Goal: Communication & Community: Answer question/provide support

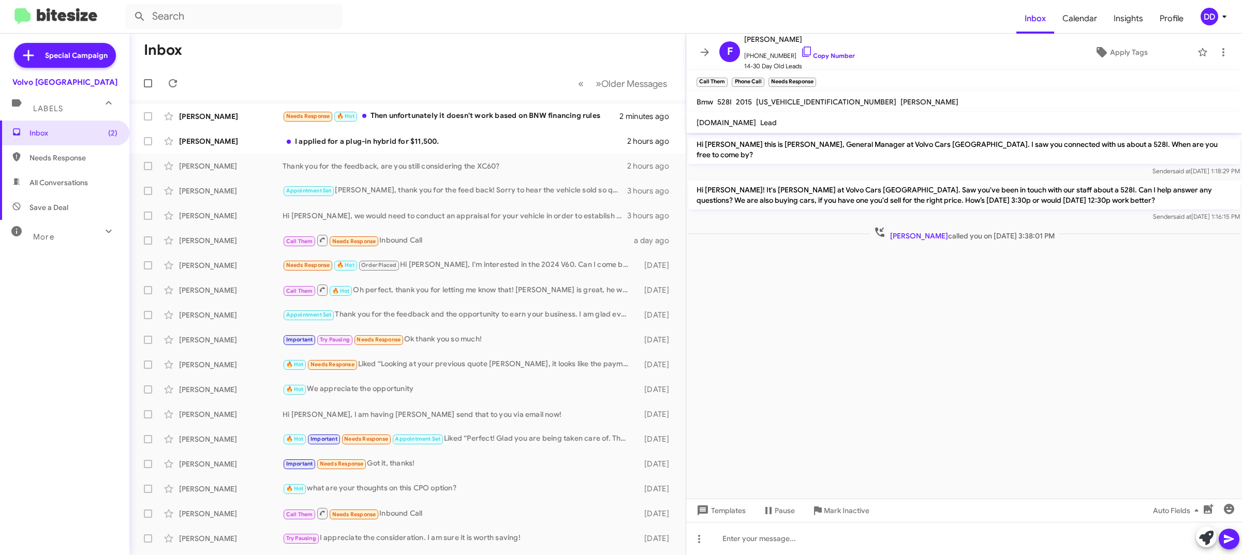
click at [400, 50] on mat-toolbar-row "Inbox" at bounding box center [407, 50] width 556 height 33
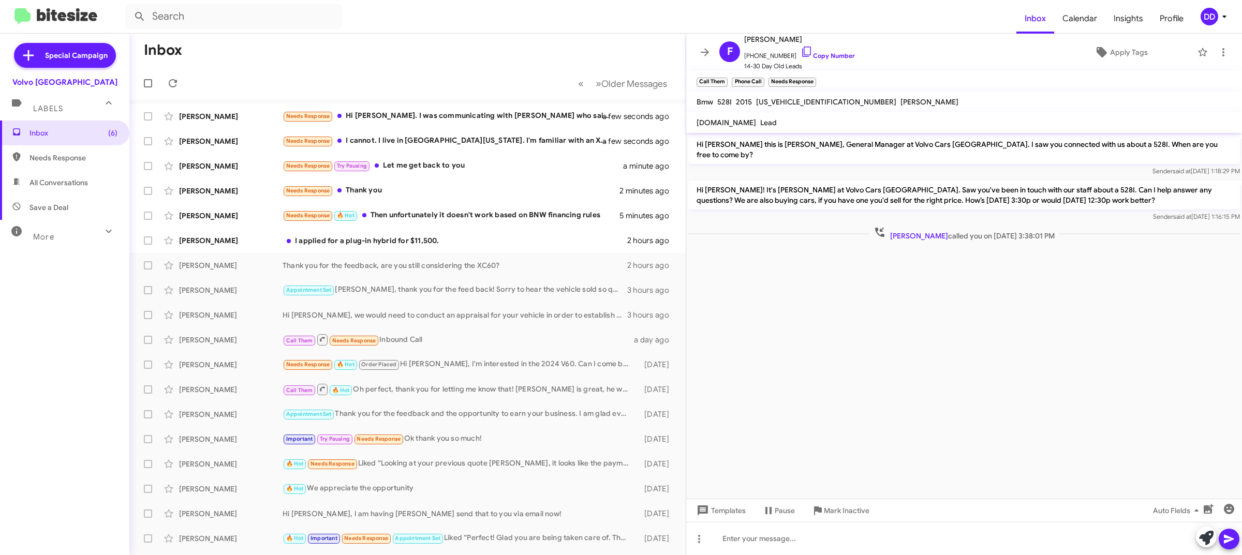
click at [356, 54] on mat-toolbar-row "Inbox" at bounding box center [407, 50] width 556 height 33
click at [430, 230] on div "[PERSON_NAME] I applied for a plug-in hybrid for $11,500. 2 hours ago" at bounding box center [408, 240] width 540 height 21
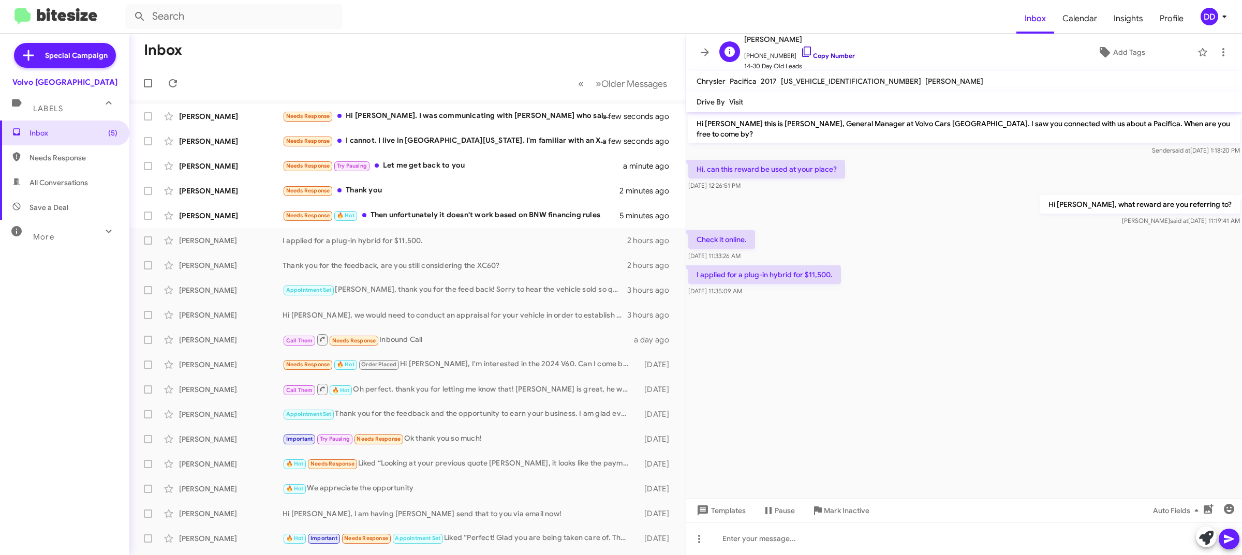
click at [828, 54] on link "Copy Number" at bounding box center [827, 56] width 54 height 8
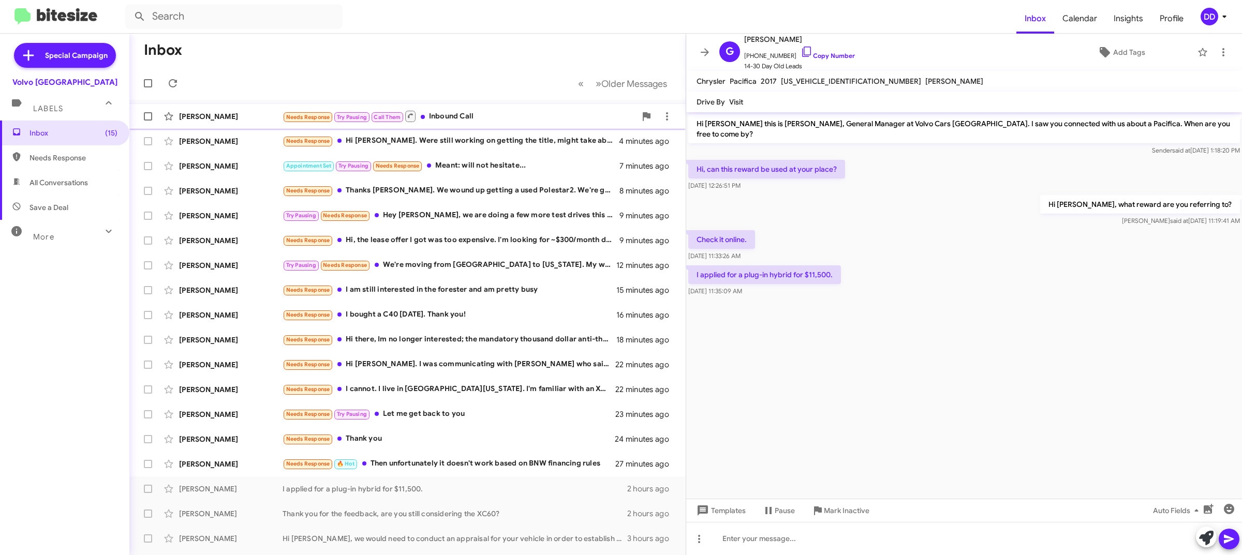
click at [497, 109] on div "Keith Thompson Needs Response Try Pausing Call Them Inbound Call a few seconds …" at bounding box center [408, 116] width 540 height 21
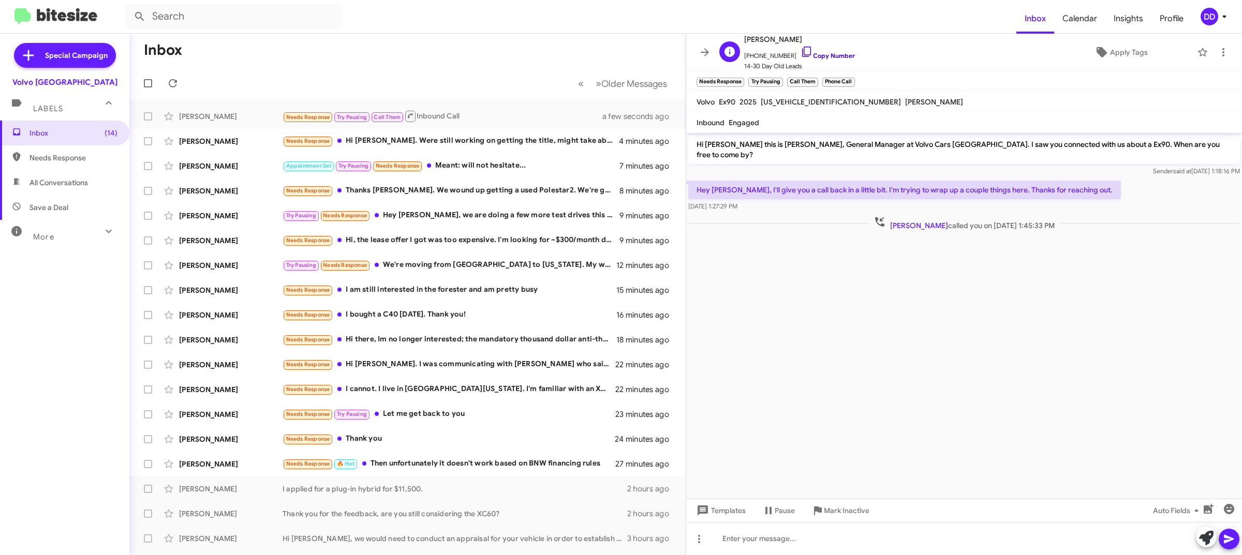
click at [818, 55] on link "Copy Number" at bounding box center [827, 56] width 54 height 8
click at [457, 462] on div "Needs Response 🔥 Hot Then unfortunately it doesn't work based on BNW financing …" at bounding box center [458, 464] width 353 height 12
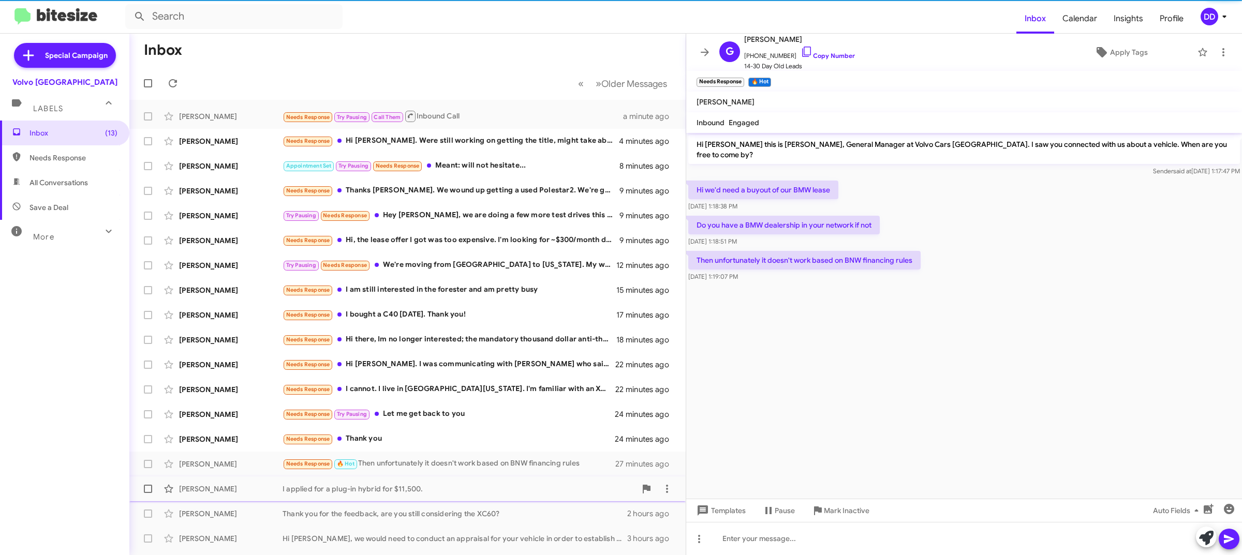
click at [481, 482] on div "Gabriel Pacifica I applied for a plug-in hybrid for $11,500. 2 hours ago" at bounding box center [408, 489] width 540 height 21
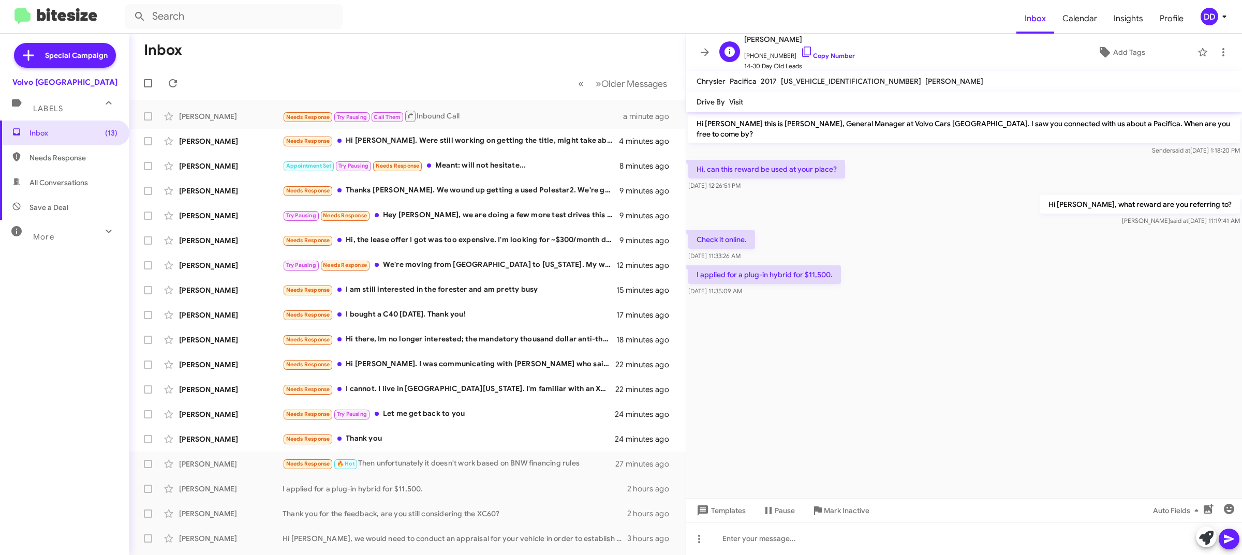
click at [820, 50] on span "+16506835152 Copy Number" at bounding box center [799, 54] width 111 height 16
click at [812, 57] on link "Copy Number" at bounding box center [827, 56] width 54 height 8
click at [802, 534] on div at bounding box center [964, 538] width 556 height 33
click at [402, 431] on div "Iris Travis Needs Response Thank you 25 minutes ago" at bounding box center [408, 439] width 540 height 21
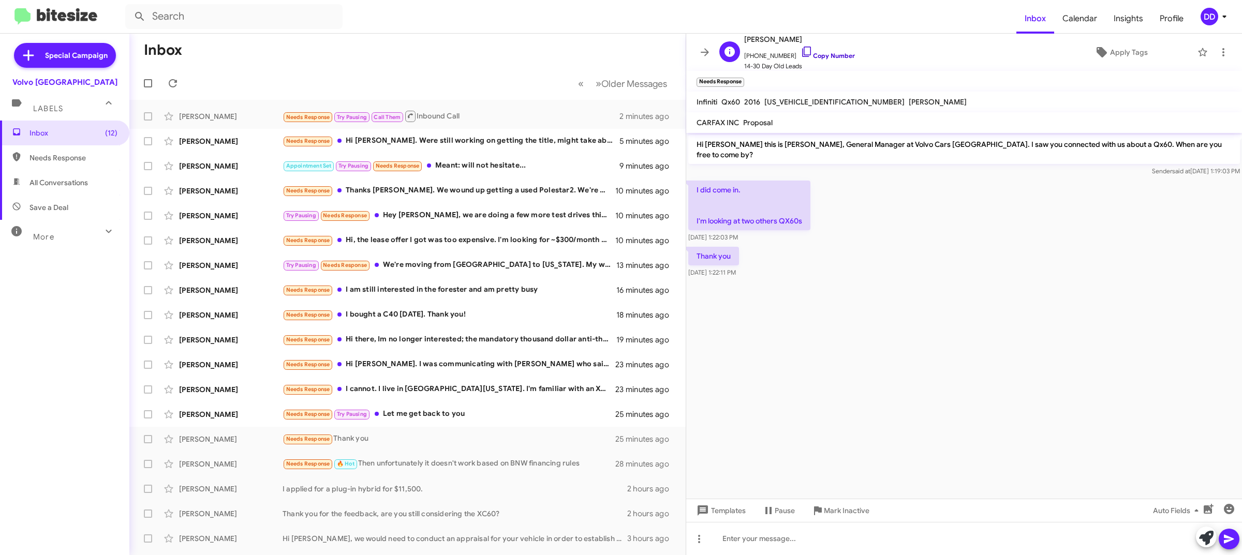
click at [824, 54] on link "Copy Number" at bounding box center [827, 56] width 54 height 8
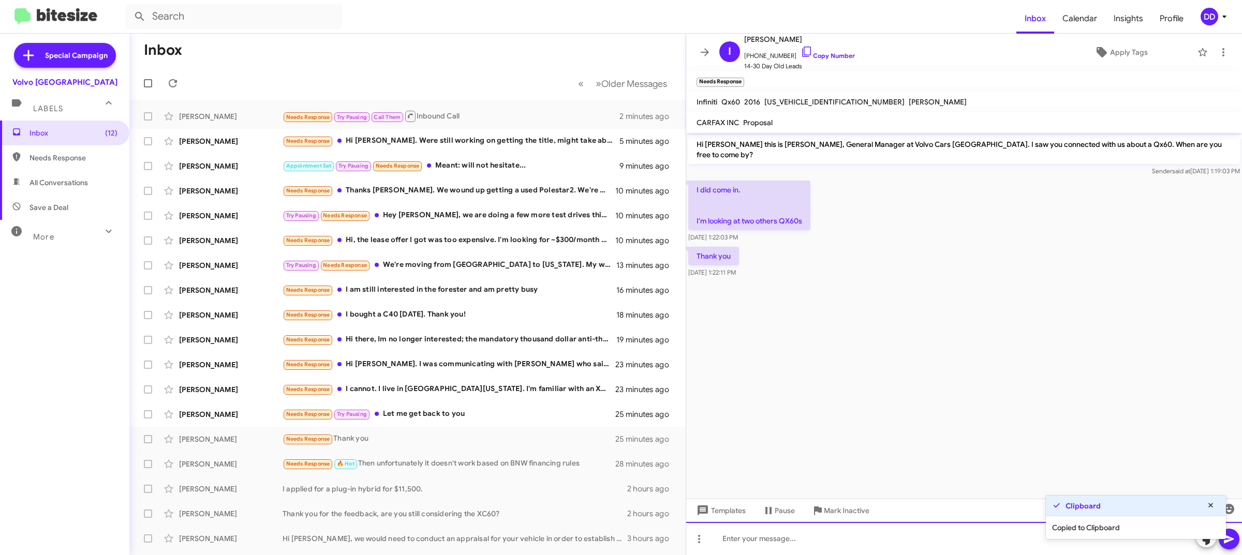
click at [839, 547] on div at bounding box center [964, 538] width 556 height 33
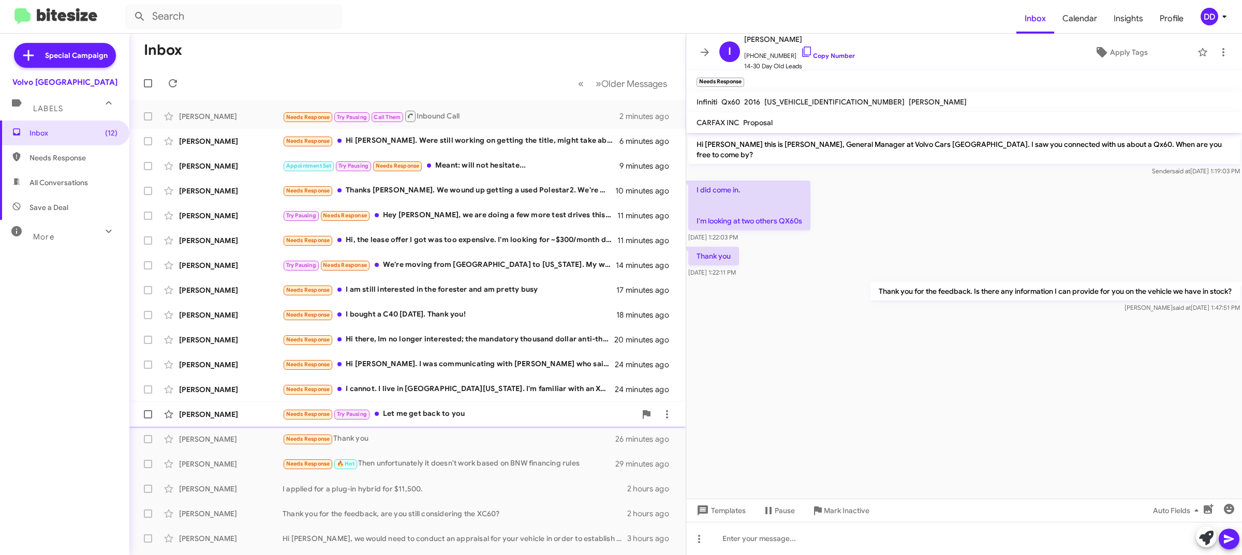
click at [511, 412] on div "Needs Response Try Pausing Let me get back to you" at bounding box center [458, 414] width 353 height 12
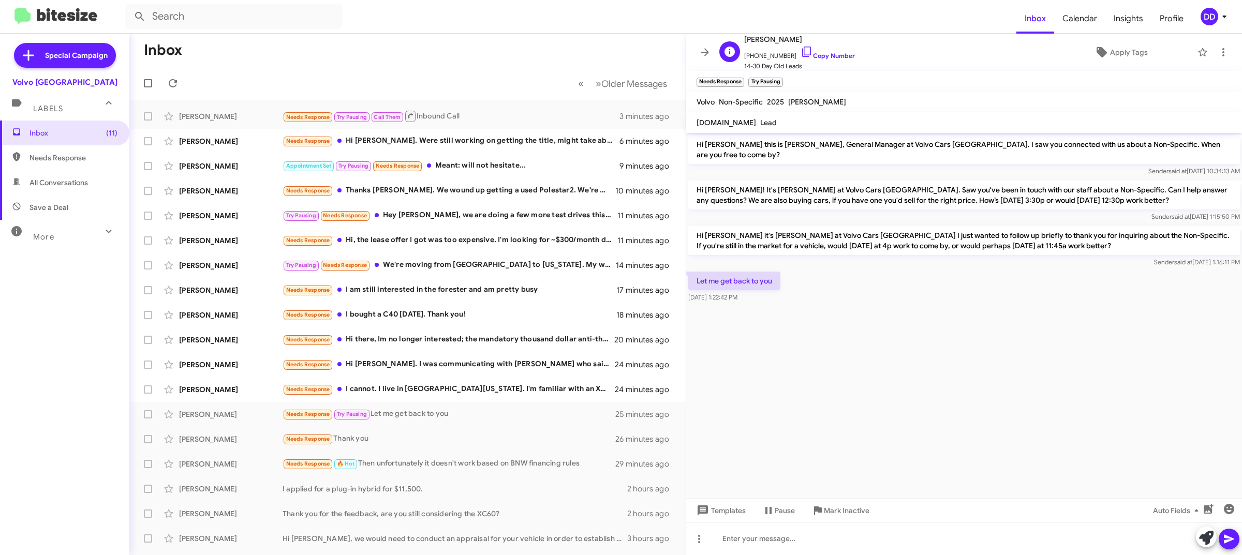
click at [824, 60] on span "+16077592028 Copy Number" at bounding box center [799, 54] width 111 height 16
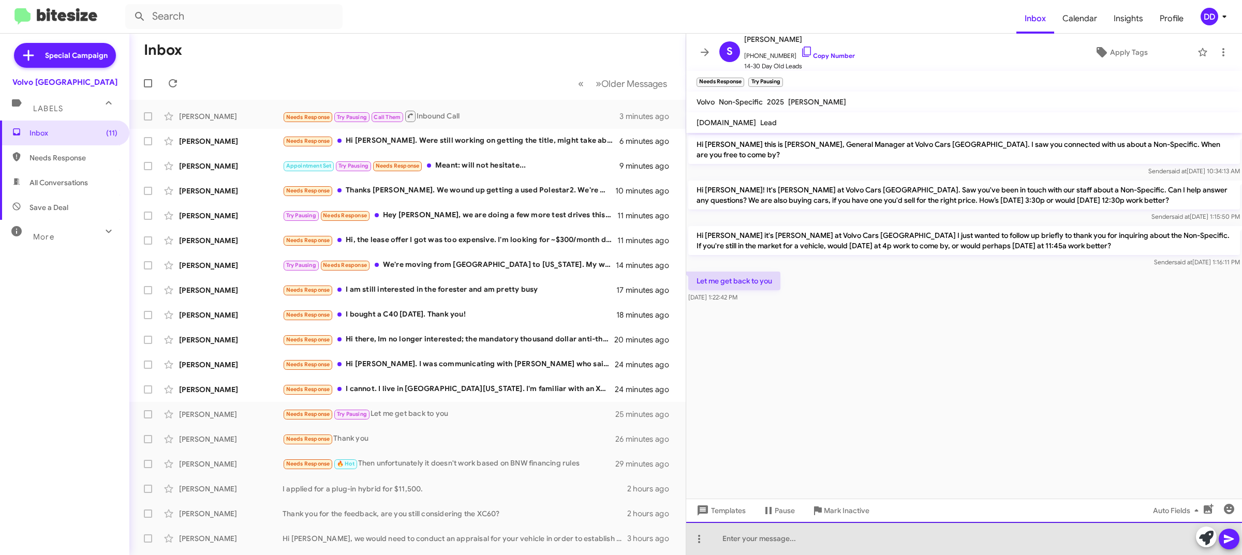
click at [863, 539] on div at bounding box center [964, 538] width 556 height 33
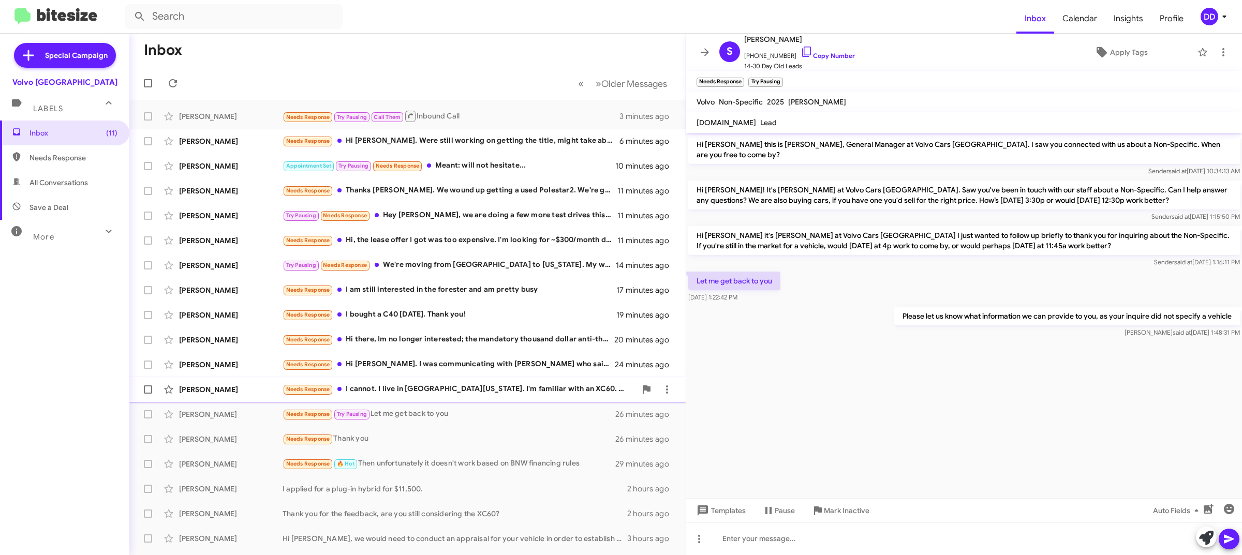
click at [473, 392] on div "Needs Response I cannot. I live in Blackfoot Idaho. I'm familiar with an XC60. …" at bounding box center [458, 389] width 353 height 12
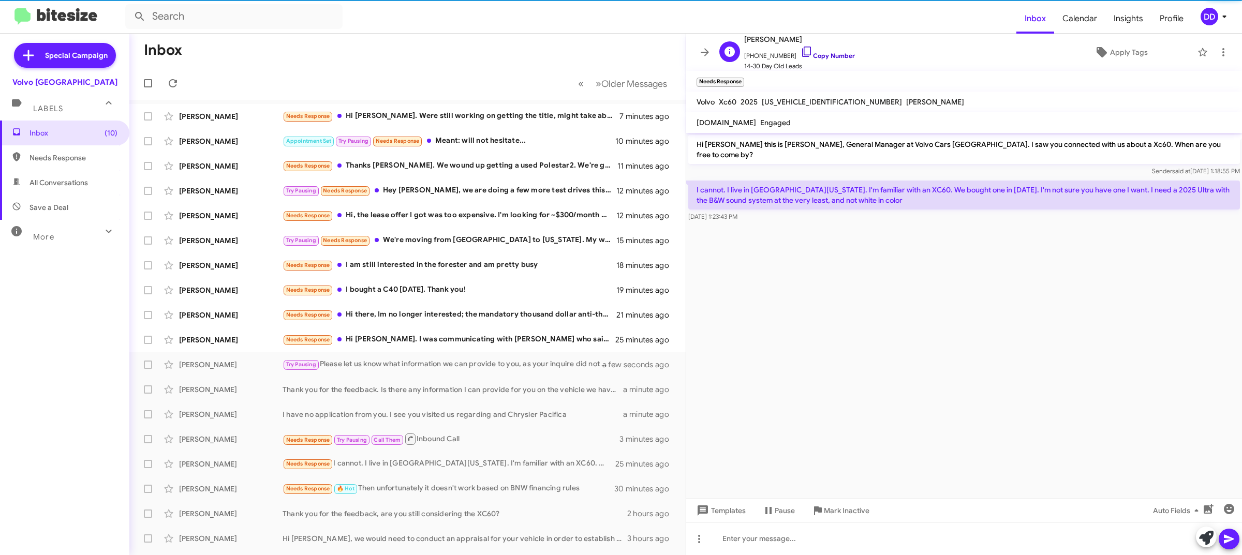
click at [833, 57] on link "Copy Number" at bounding box center [827, 56] width 54 height 8
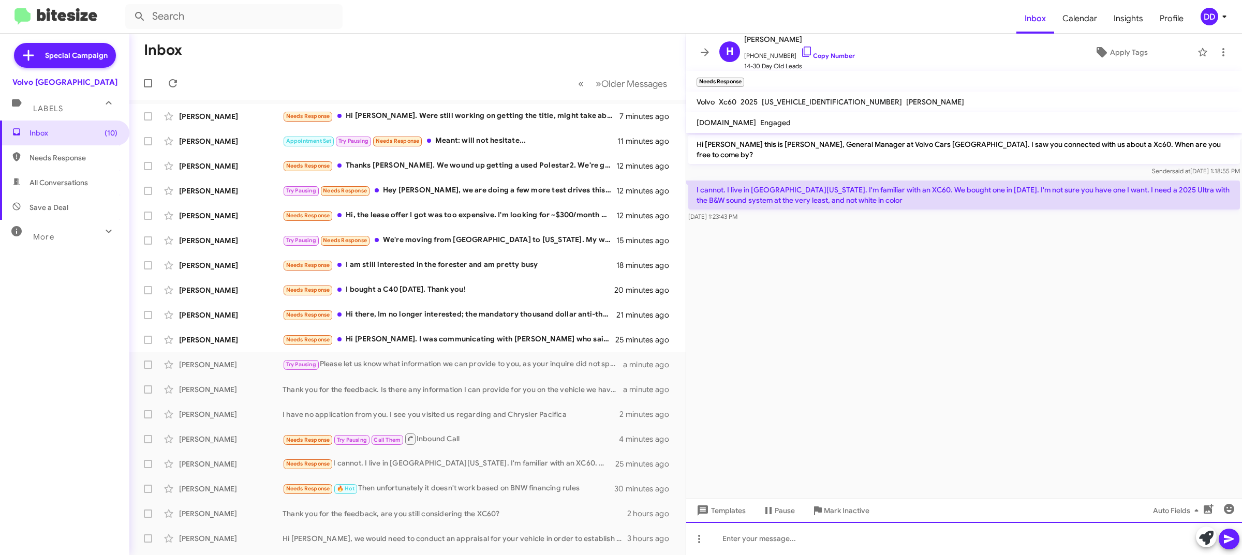
click at [875, 535] on div at bounding box center [964, 538] width 556 height 33
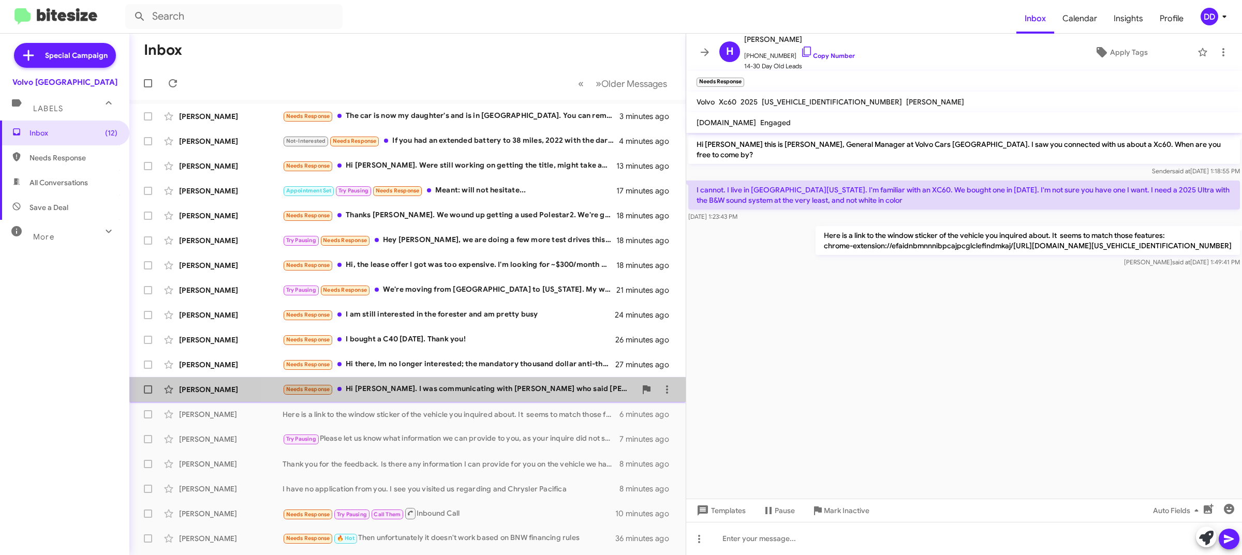
click at [479, 388] on div "Needs Response Hi David. I was communicating with Jay who said Joseph was going…" at bounding box center [458, 389] width 353 height 12
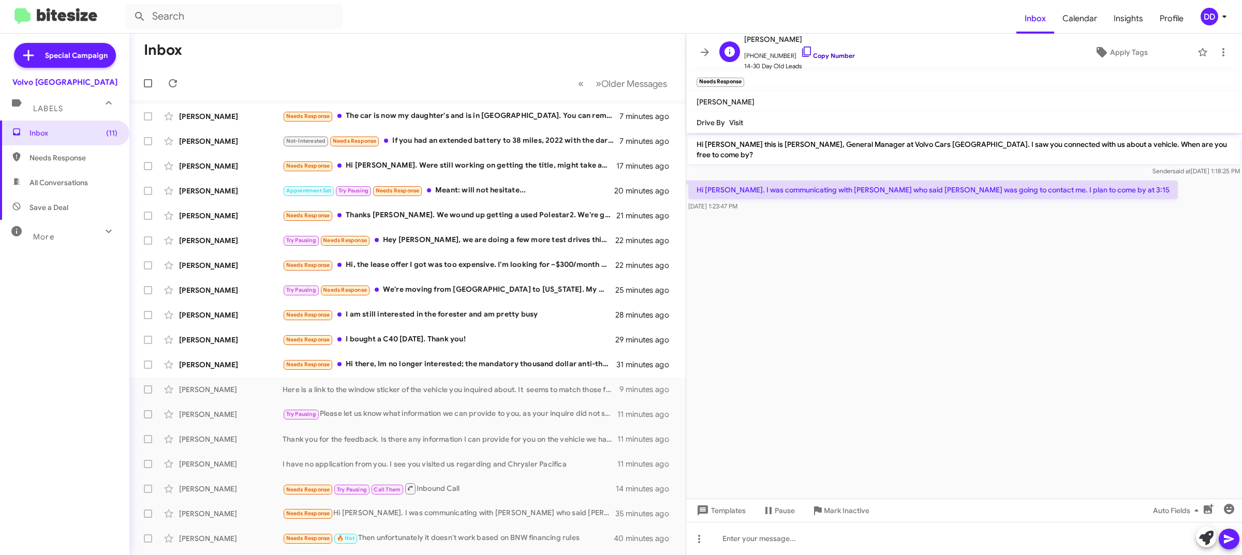
click at [824, 58] on link "Copy Number" at bounding box center [827, 56] width 54 height 8
click at [821, 533] on div at bounding box center [964, 538] width 556 height 33
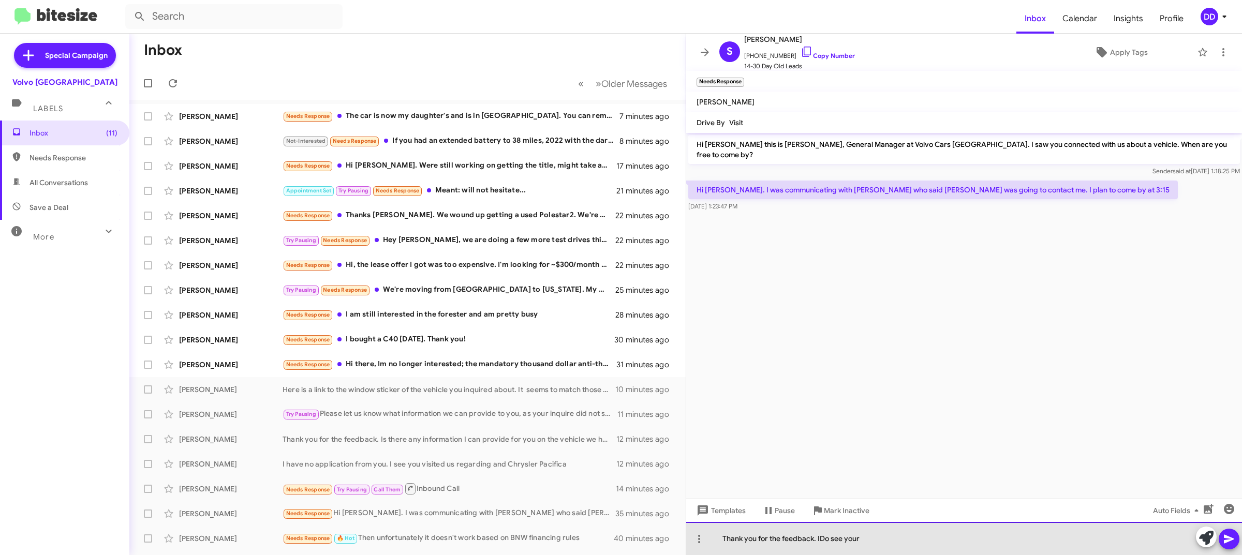
click at [821, 534] on div "Thank you for the feedback. IDo see your" at bounding box center [964, 538] width 556 height 33
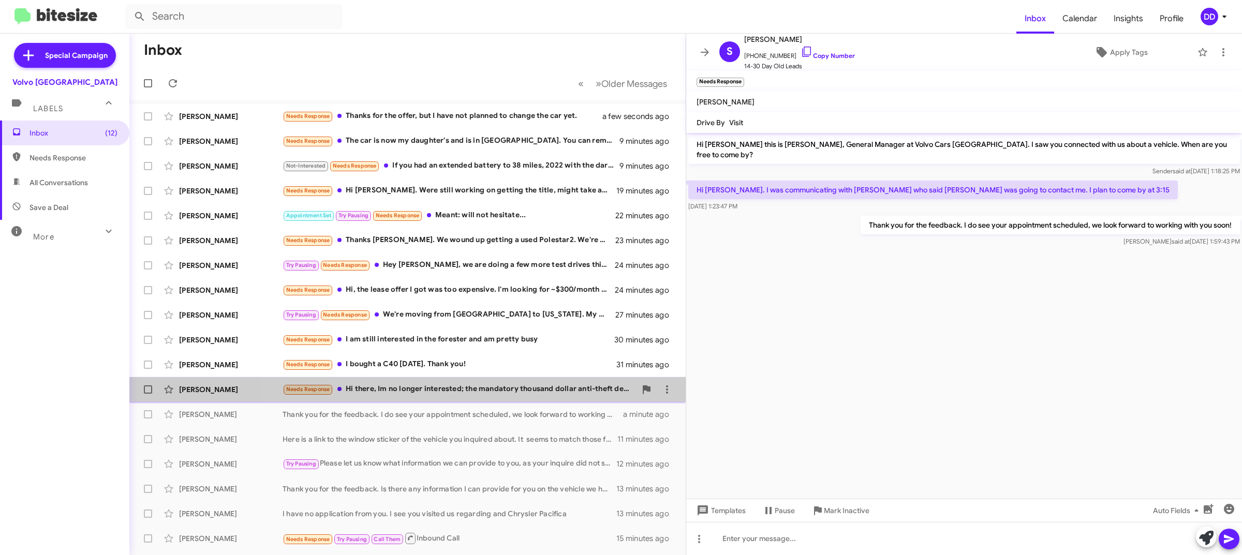
click at [476, 384] on div "Needs Response Hi there, Im no longer interested; the mandatory thousand dollar…" at bounding box center [458, 389] width 353 height 12
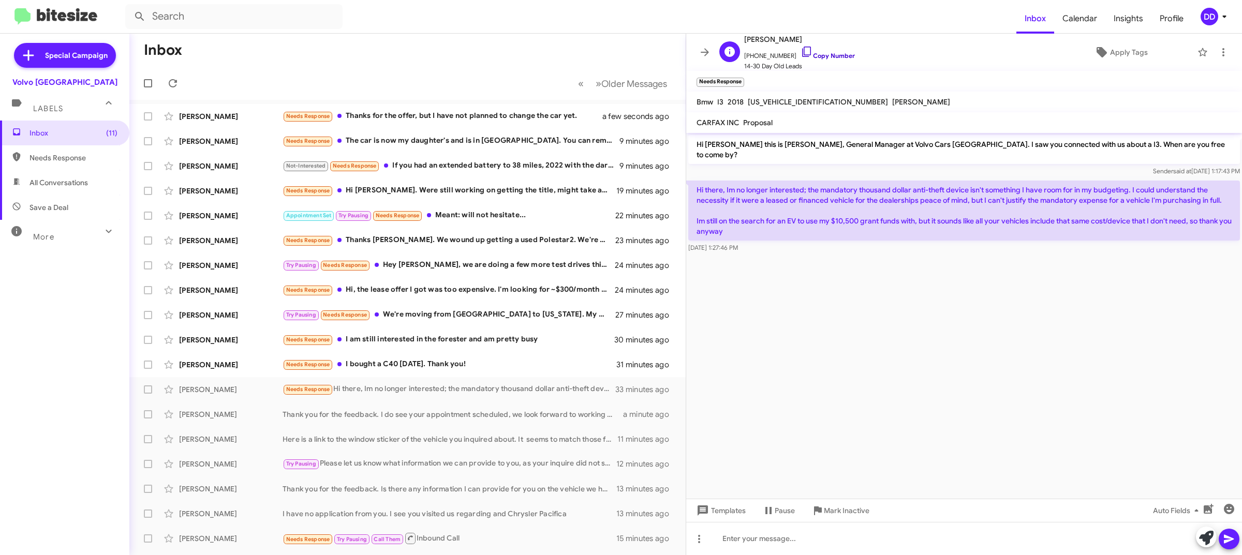
click at [824, 55] on link "Copy Number" at bounding box center [827, 56] width 54 height 8
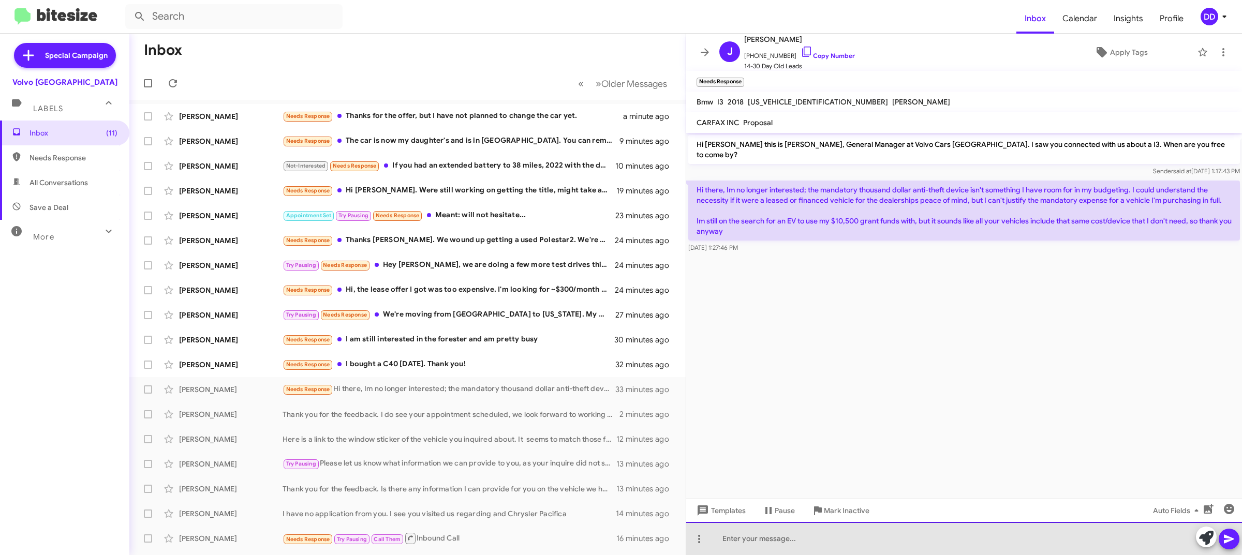
click at [909, 531] on div at bounding box center [964, 538] width 556 height 33
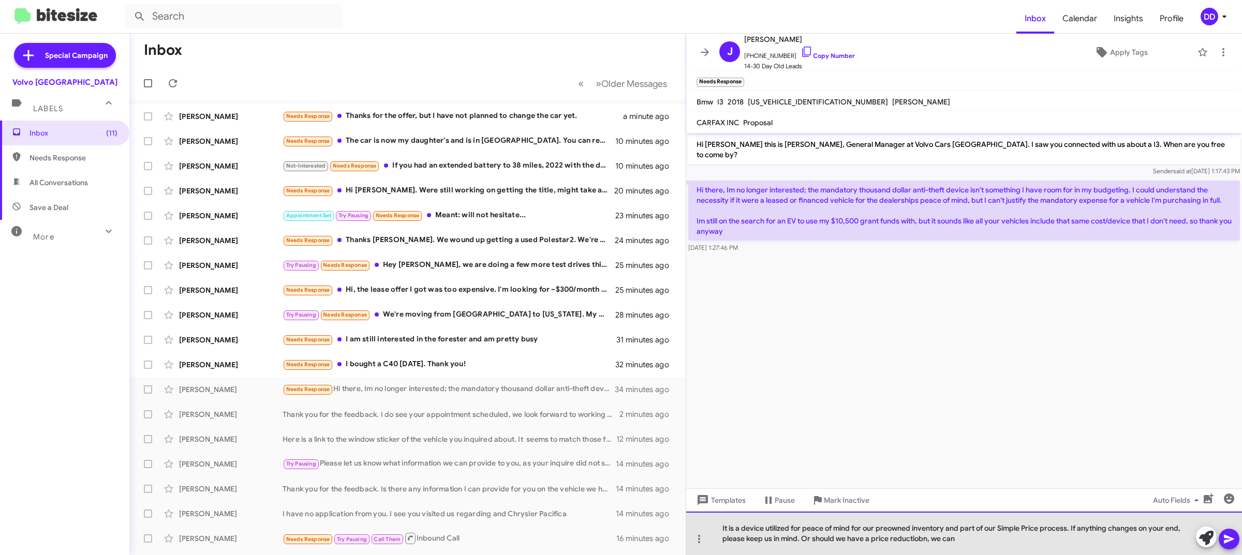
click at [921, 538] on div "It is a device utilized for peace of mind for our preowned inventory and part o…" at bounding box center [964, 533] width 556 height 43
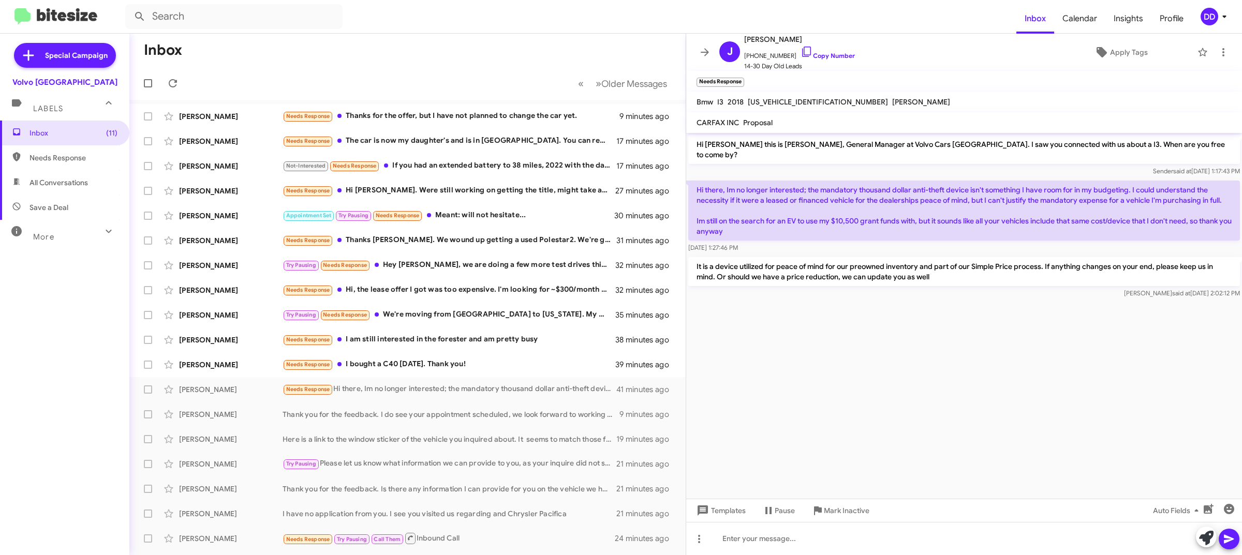
click at [863, 426] on cdk-virtual-scroll-viewport "Hi Jennifer this is David Dupart, General Manager at Volvo Cars Palo Alto. I sa…" at bounding box center [964, 316] width 556 height 366
click at [449, 362] on div "Needs Response I bought a C40 yesterday. Thank you!" at bounding box center [458, 365] width 353 height 12
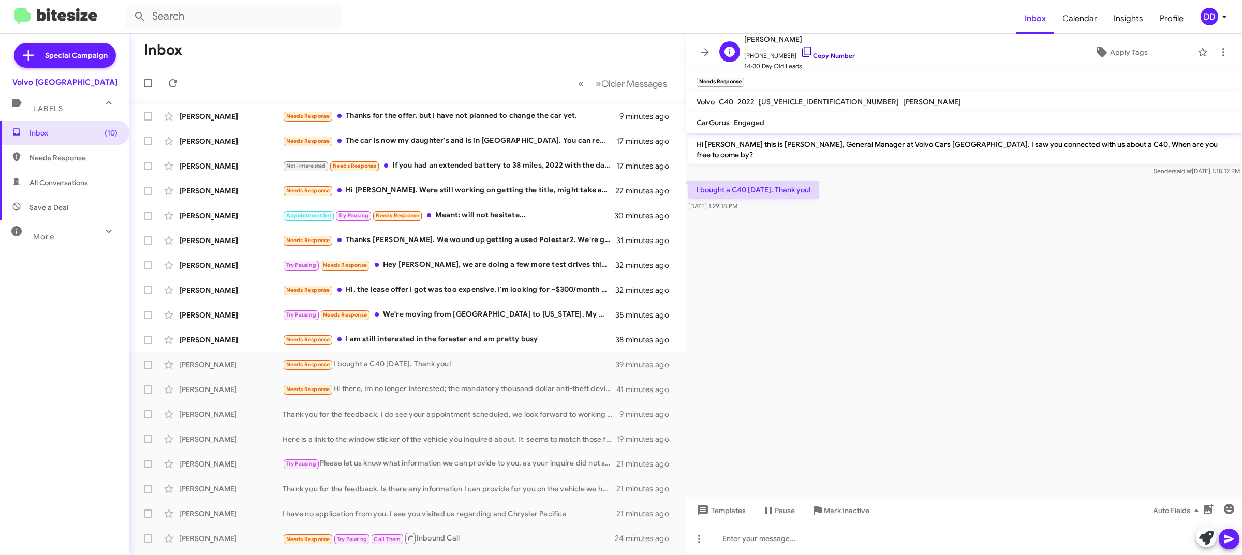
click at [829, 52] on link "Copy Number" at bounding box center [827, 56] width 54 height 8
click at [473, 337] on div "Needs Response I am still interested in the forester and am pretty busy" at bounding box center [458, 340] width 353 height 12
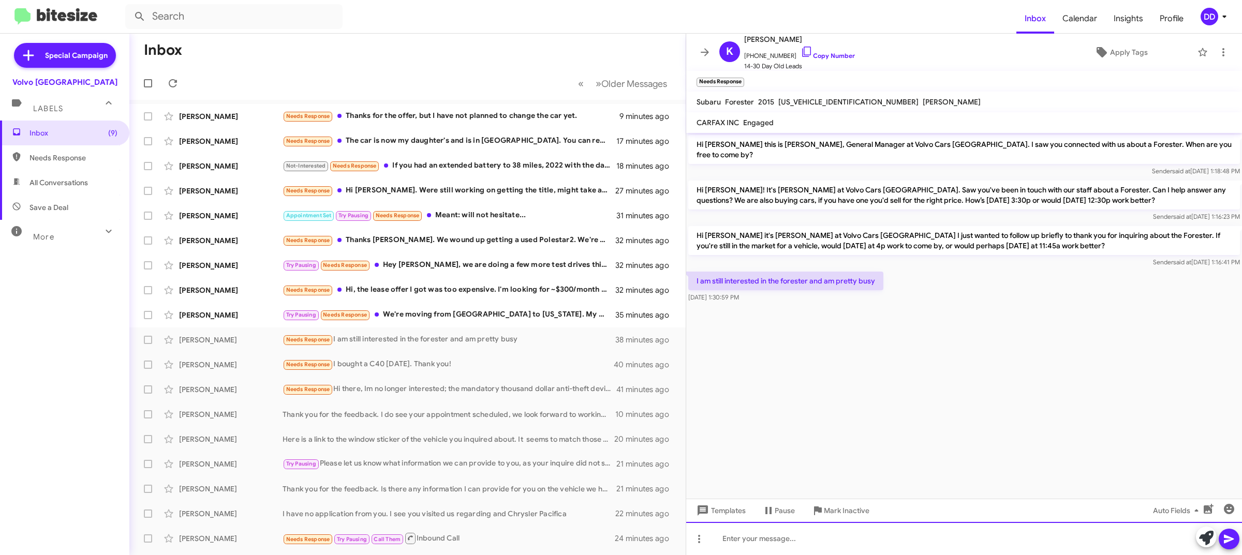
click at [901, 543] on div at bounding box center [964, 538] width 556 height 33
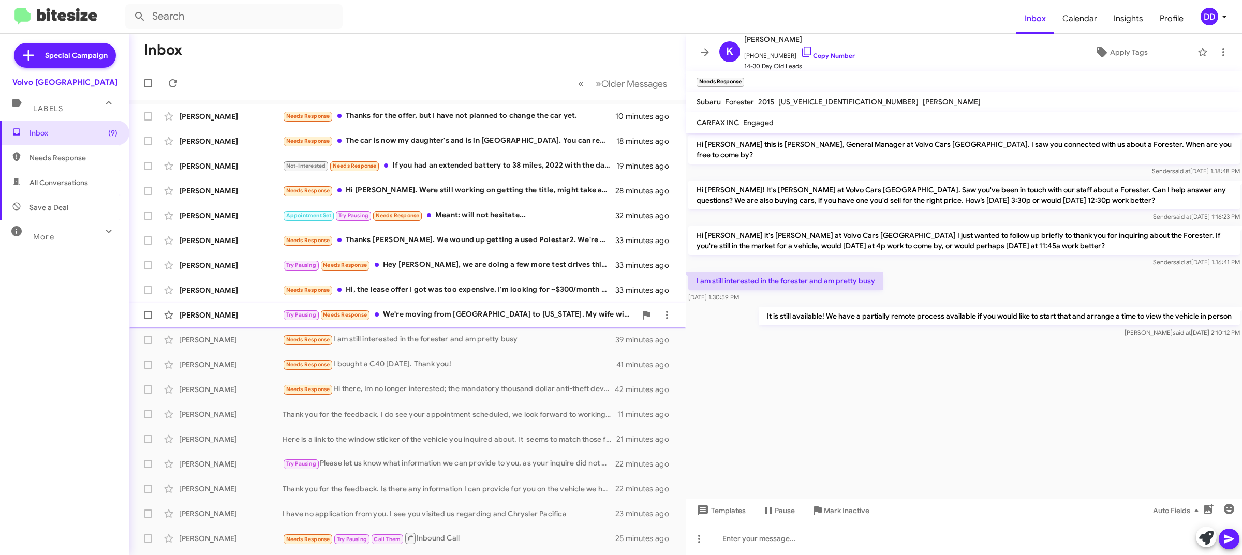
click at [412, 311] on div "Try Pausing Needs Response We're moving from Atlanta to California. My wife wil…" at bounding box center [458, 315] width 353 height 12
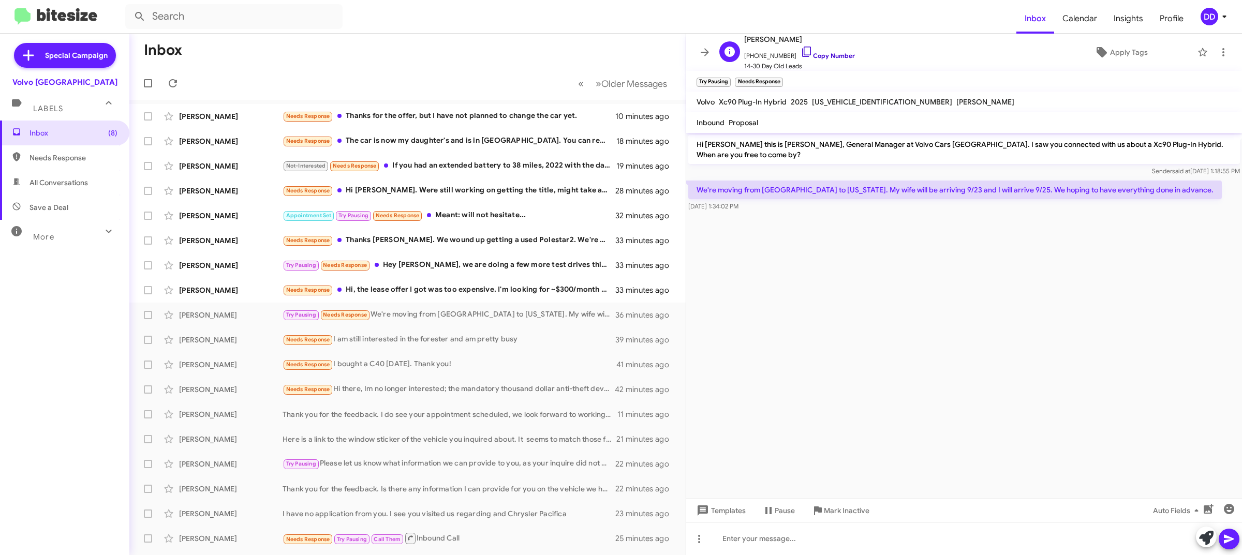
click at [818, 55] on link "Copy Number" at bounding box center [827, 56] width 54 height 8
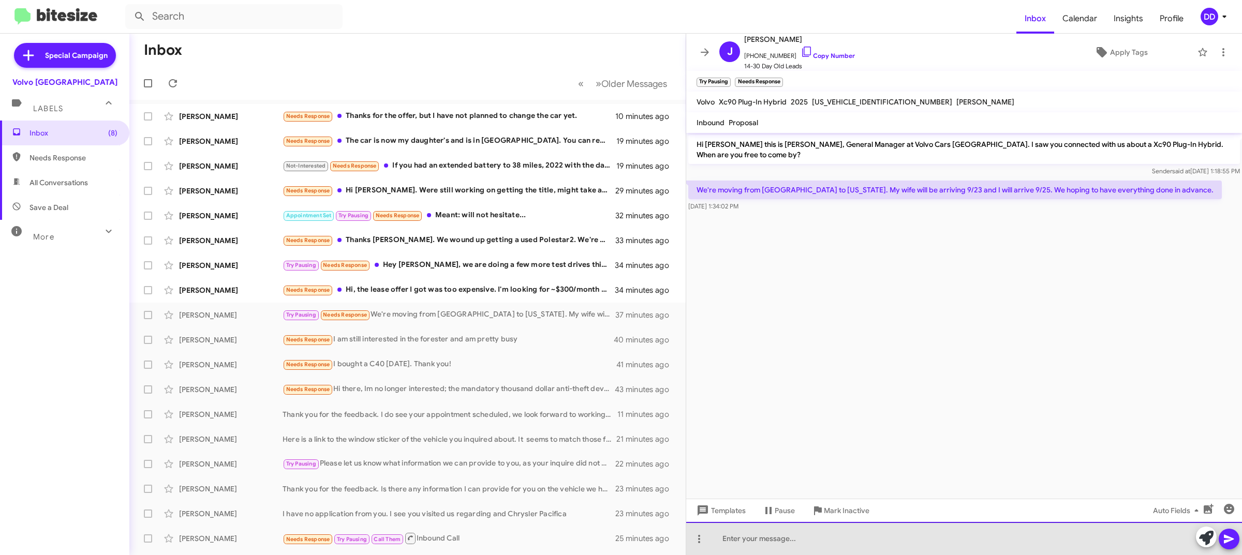
click at [958, 531] on div at bounding box center [964, 538] width 556 height 33
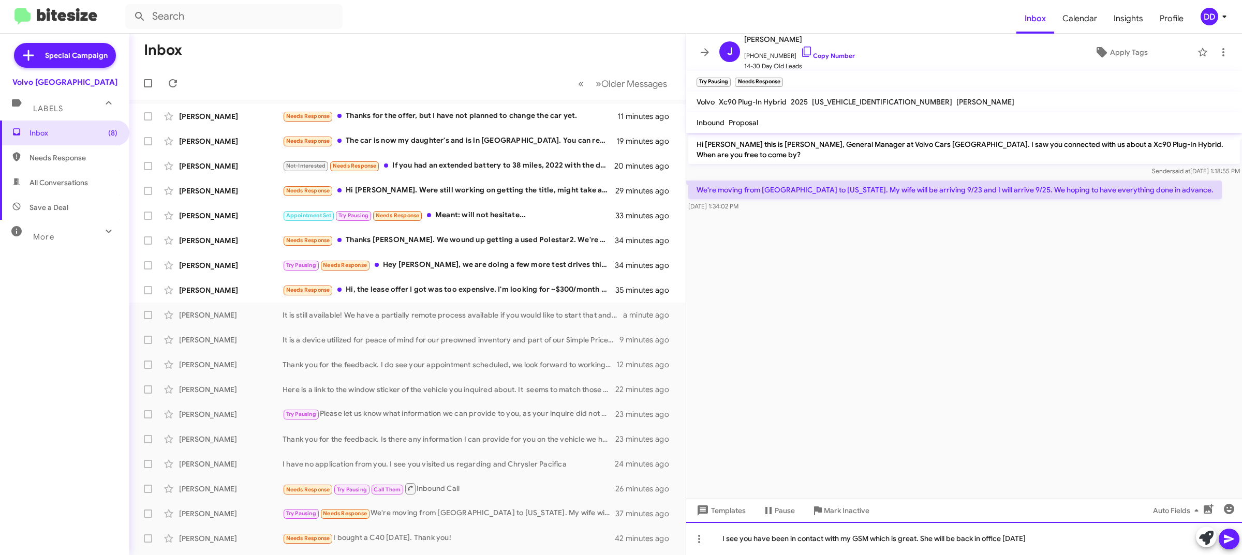
click at [1095, 533] on div "I see you have been in contact with my GSM which is great. She will be back in …" at bounding box center [964, 538] width 556 height 33
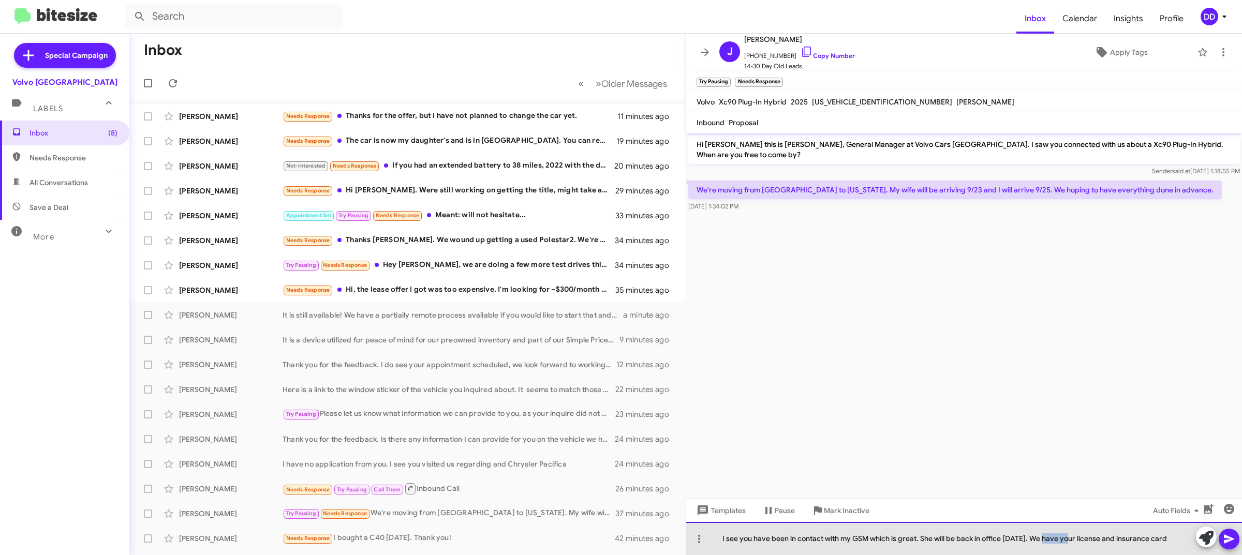
drag, startPoint x: 1067, startPoint y: 541, endPoint x: 1049, endPoint y: 541, distance: 18.1
click at [1049, 541] on div "I see you have been in contact with my GSM which is great. She will be back in …" at bounding box center [964, 538] width 556 height 33
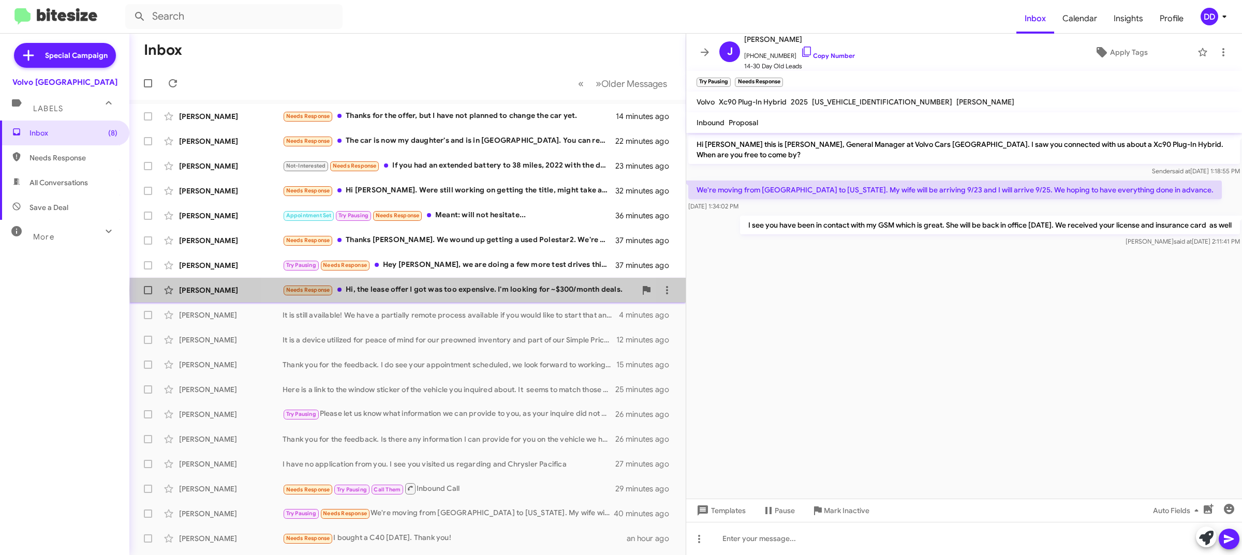
click at [460, 291] on div "Needs Response Hi, the lease offer I got was too expensive. I'm looking for ~$3…" at bounding box center [458, 290] width 353 height 12
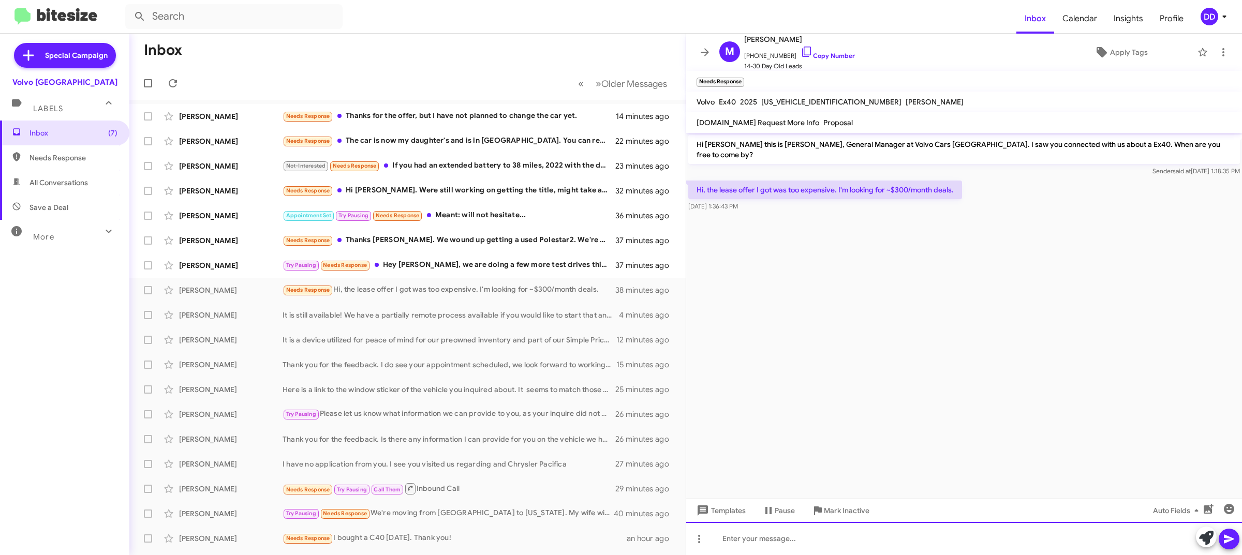
click at [869, 542] on div at bounding box center [964, 538] width 556 height 33
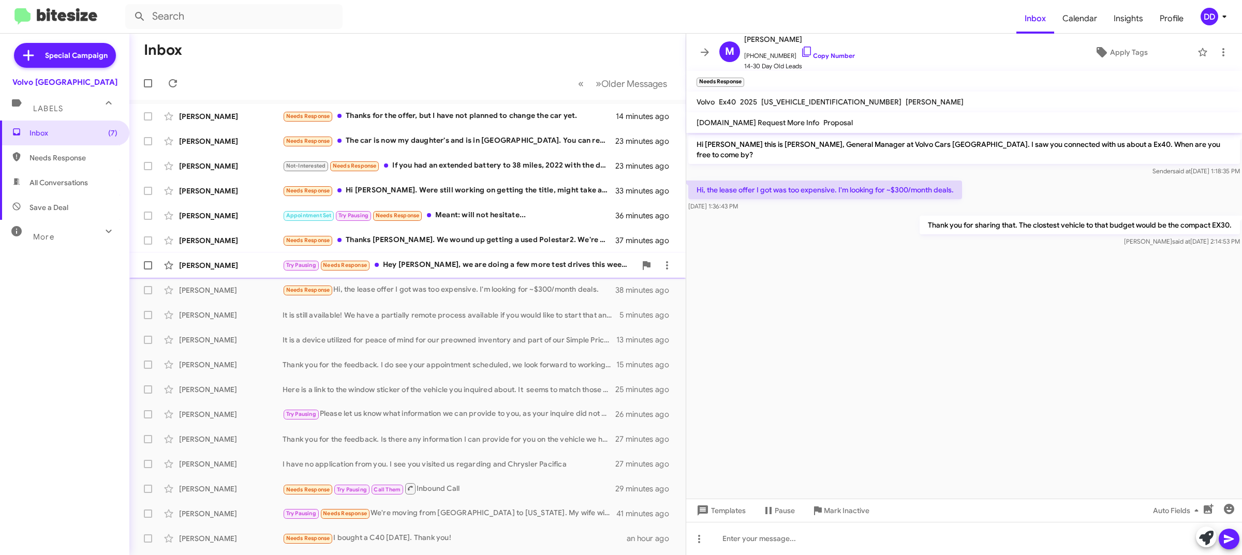
click at [445, 264] on div "Try Pausing Needs Response Hey David, we are doing a few more test drives this …" at bounding box center [458, 265] width 353 height 12
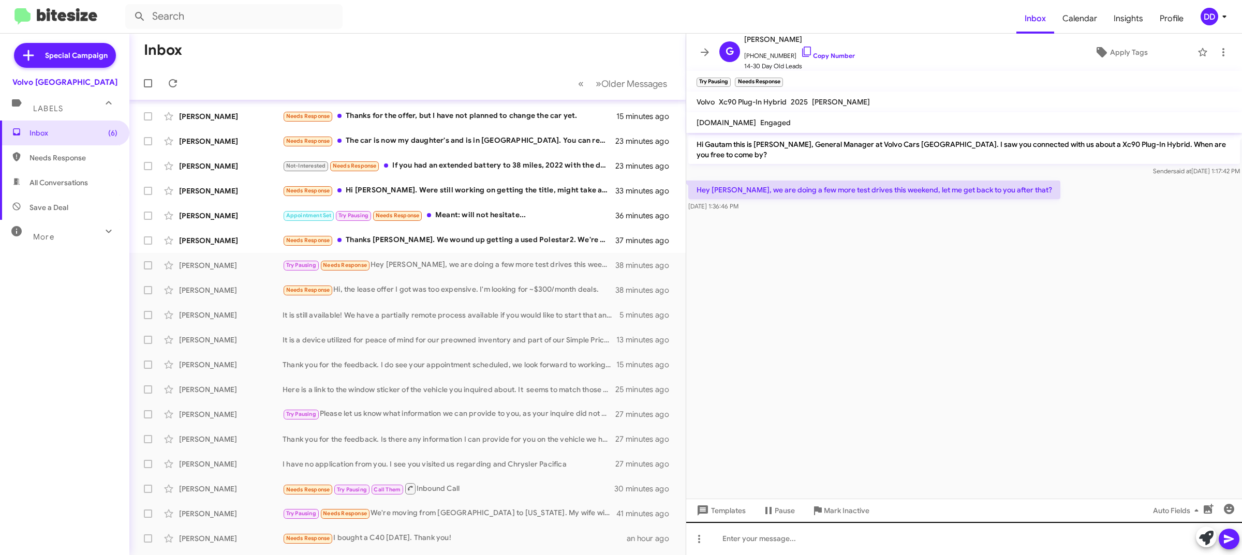
scroll to position [45, 0]
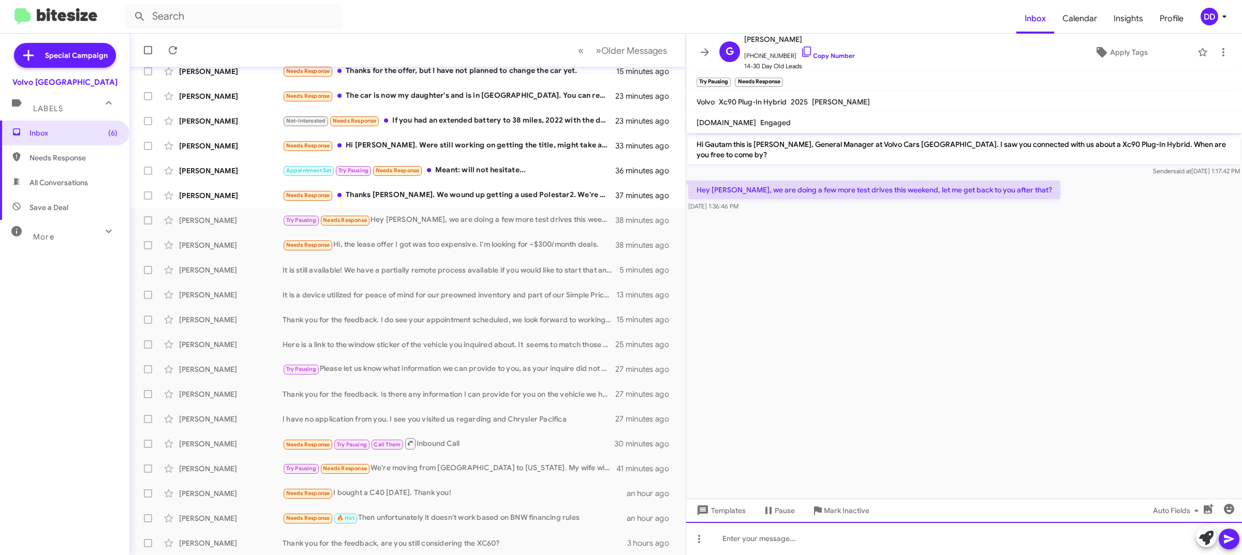
click at [910, 533] on div at bounding box center [964, 538] width 556 height 33
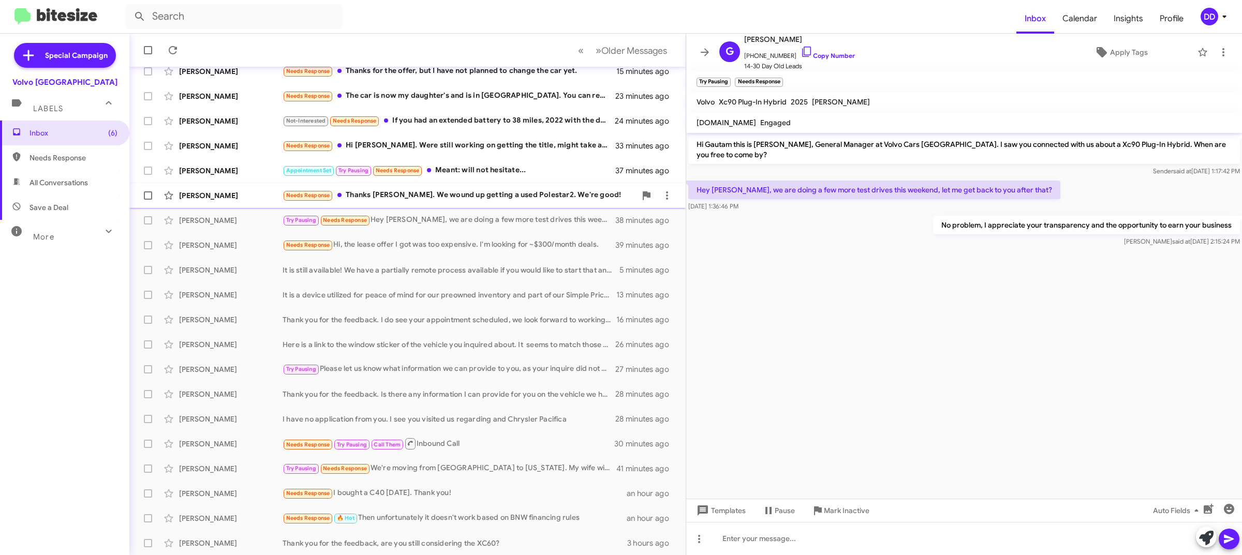
click at [460, 189] on div "Needs Response Thanks David. We wound up getting a used Polestar2. We're good!" at bounding box center [458, 195] width 353 height 12
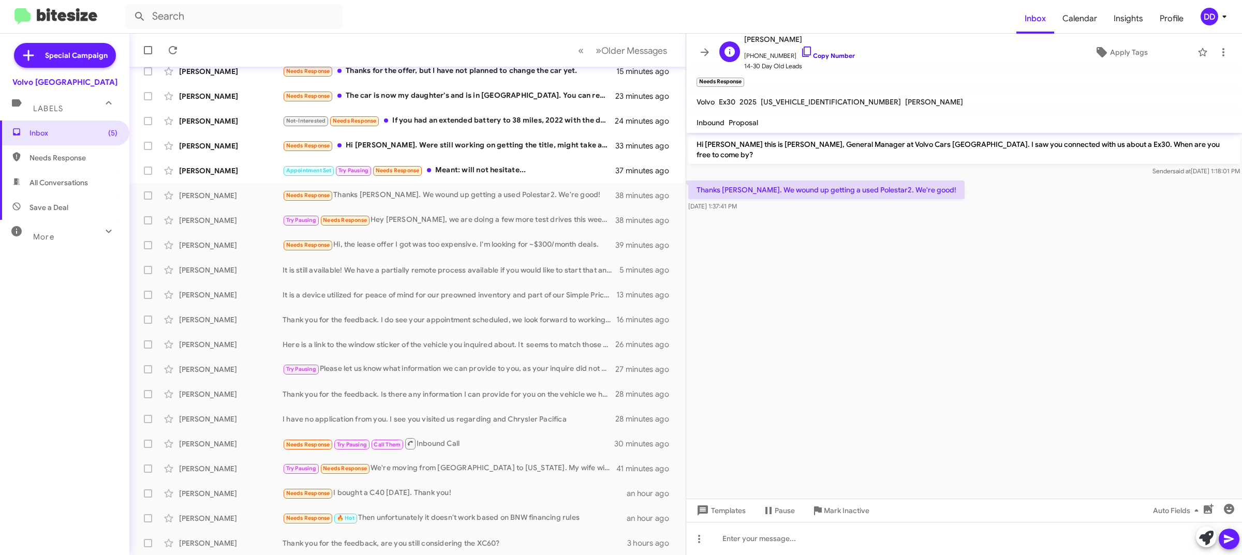
click at [833, 56] on link "Copy Number" at bounding box center [827, 56] width 54 height 8
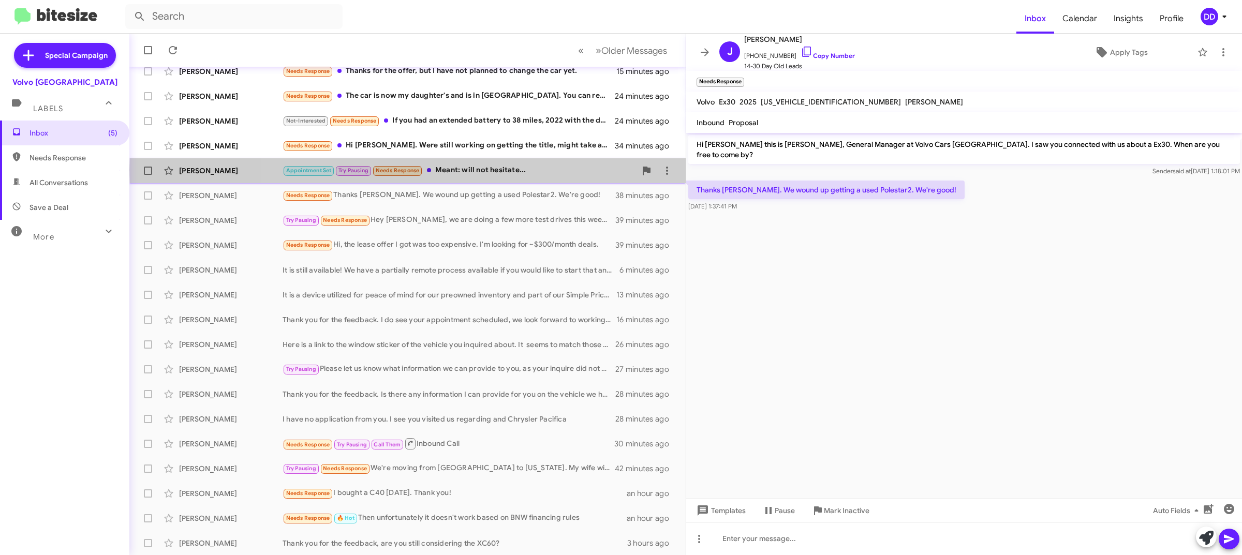
click at [496, 170] on div "Appointment Set Try Pausing Needs Response Meant: will not hesitate..." at bounding box center [458, 171] width 353 height 12
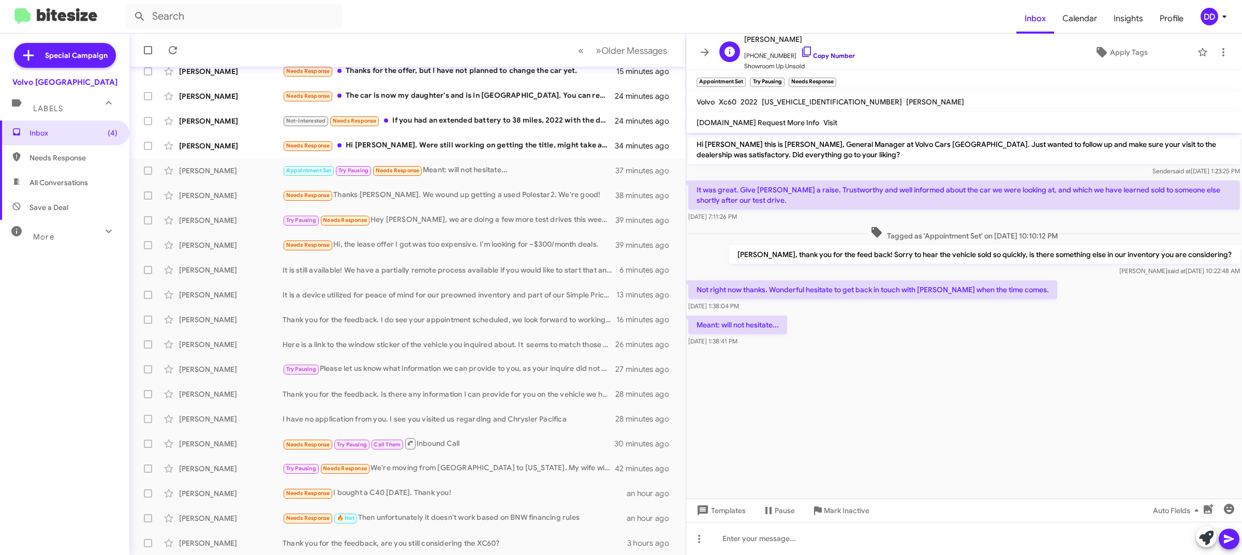
click at [828, 52] on link "Copy Number" at bounding box center [827, 56] width 54 height 8
click at [483, 148] on div "Needs Response Hi David. Were still working on getting the title, might take ab…" at bounding box center [458, 146] width 353 height 12
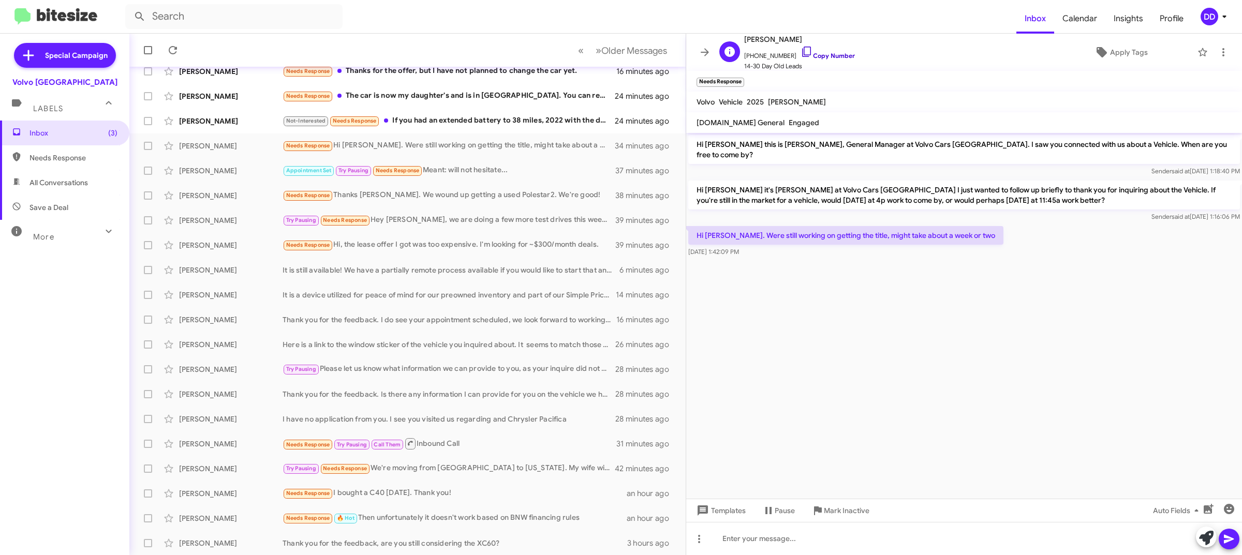
click at [826, 54] on link "Copy Number" at bounding box center [827, 56] width 54 height 8
click at [820, 530] on div at bounding box center [964, 538] width 556 height 33
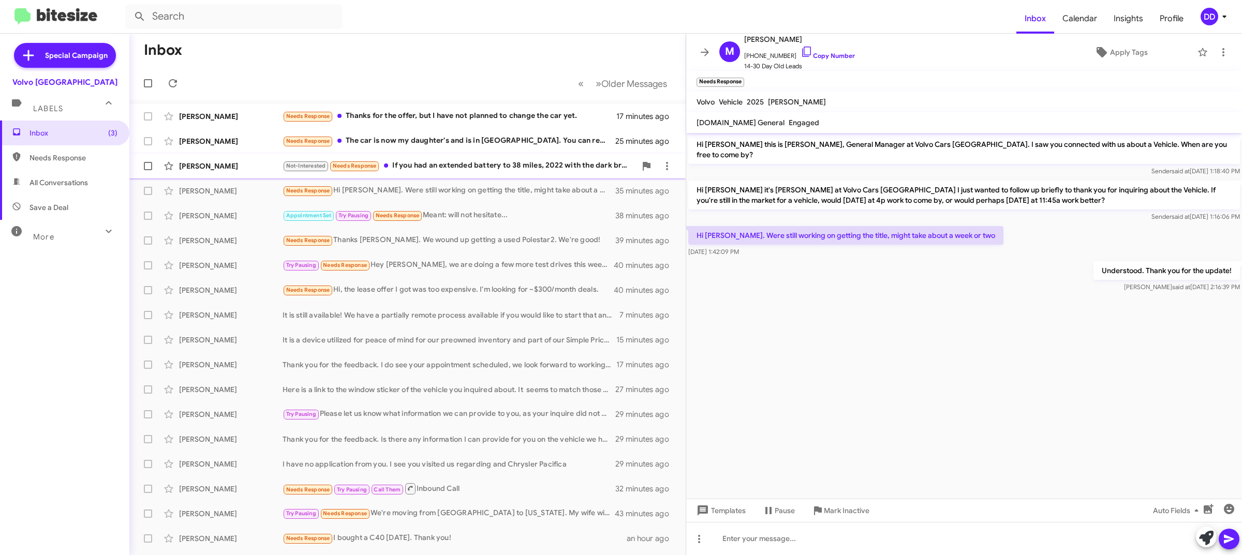
click at [459, 164] on div "Not-Interested Needs Response If you had an extended battery to 38 miles, 2022 …" at bounding box center [458, 166] width 353 height 12
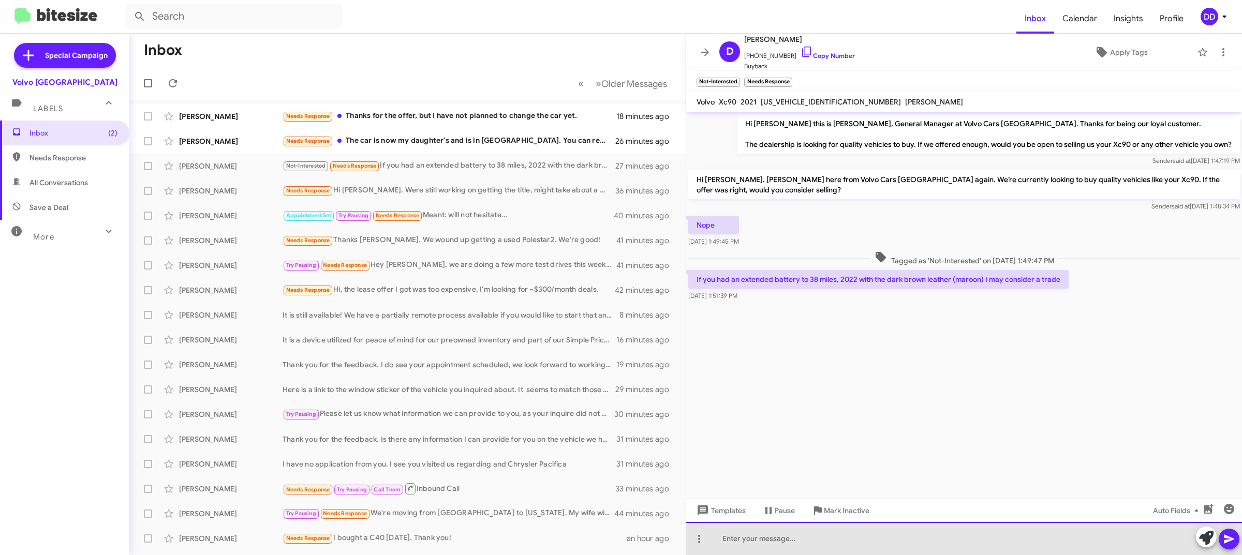
click at [906, 544] on div at bounding box center [964, 538] width 556 height 33
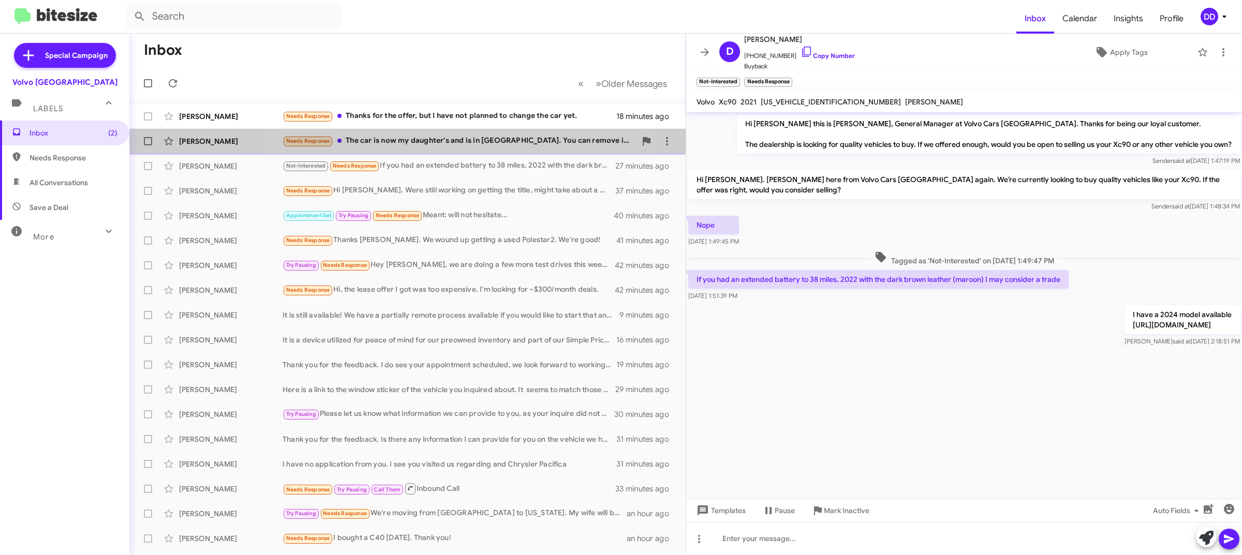
click at [452, 141] on div "Needs Response The car is now my daughter's and is in LA. You can remove it fro…" at bounding box center [458, 141] width 353 height 12
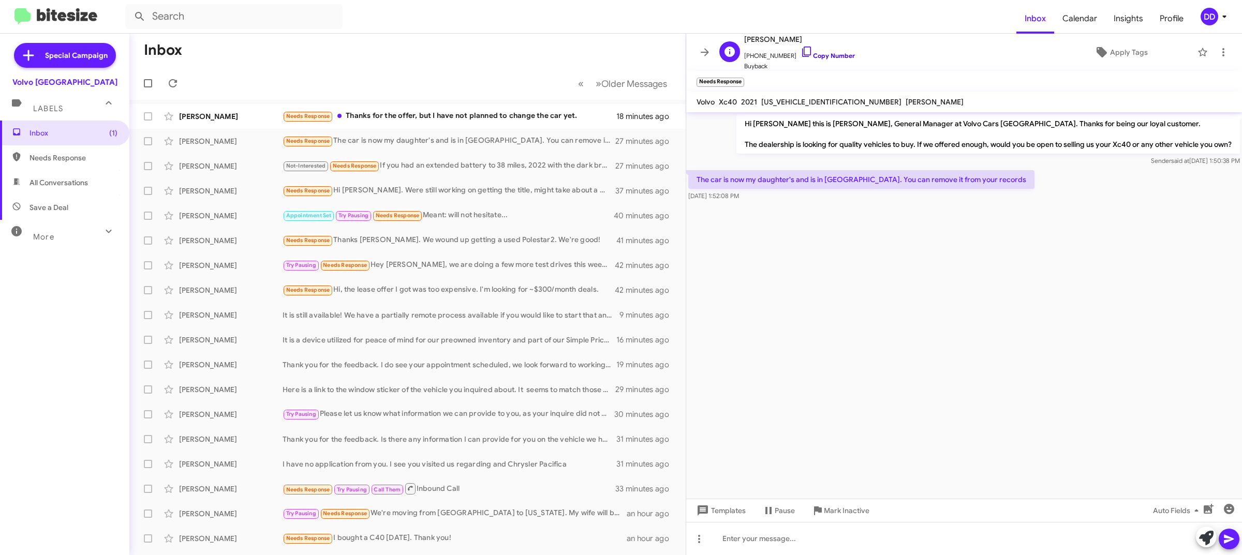
click at [810, 58] on link "Copy Number" at bounding box center [827, 56] width 54 height 8
click at [1128, 52] on span "Apply Tags" at bounding box center [1129, 52] width 38 height 19
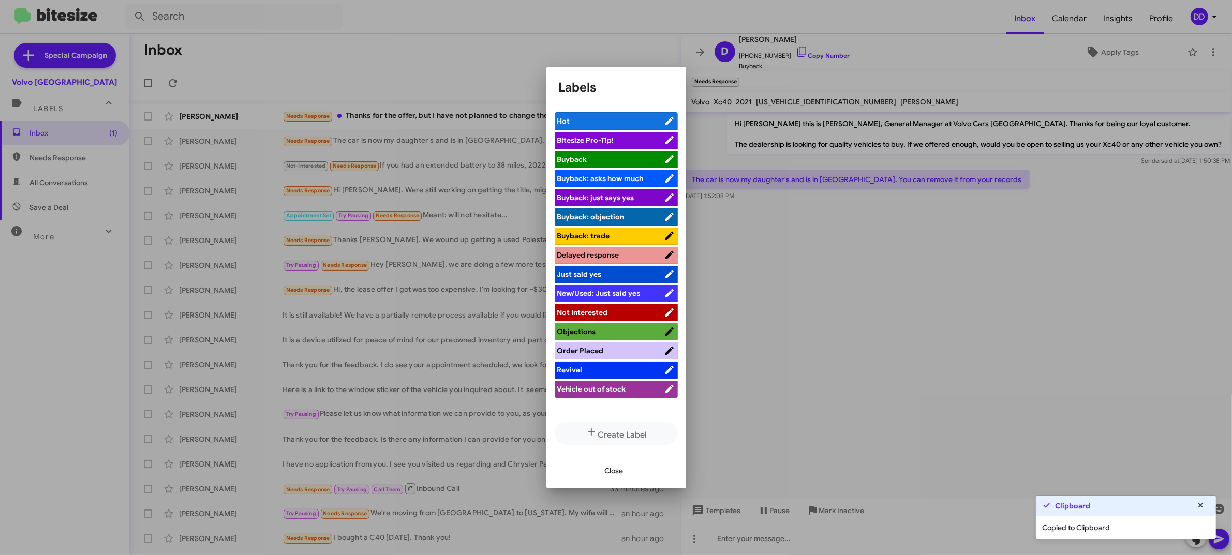
click at [603, 307] on li "Not Interested" at bounding box center [616, 312] width 123 height 17
click at [622, 311] on span "Not Interested" at bounding box center [610, 312] width 107 height 10
click at [616, 476] on span "Close" at bounding box center [614, 470] width 19 height 19
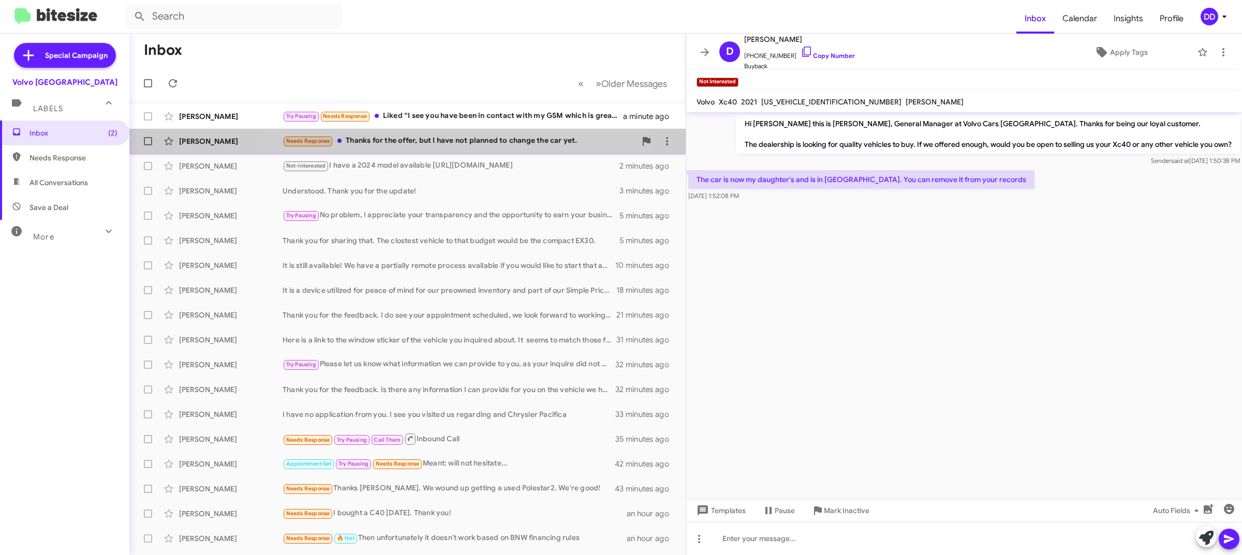
click at [414, 147] on div "Kai Li Needs Response Thanks for the offer, but I have not planned to change th…" at bounding box center [408, 141] width 540 height 21
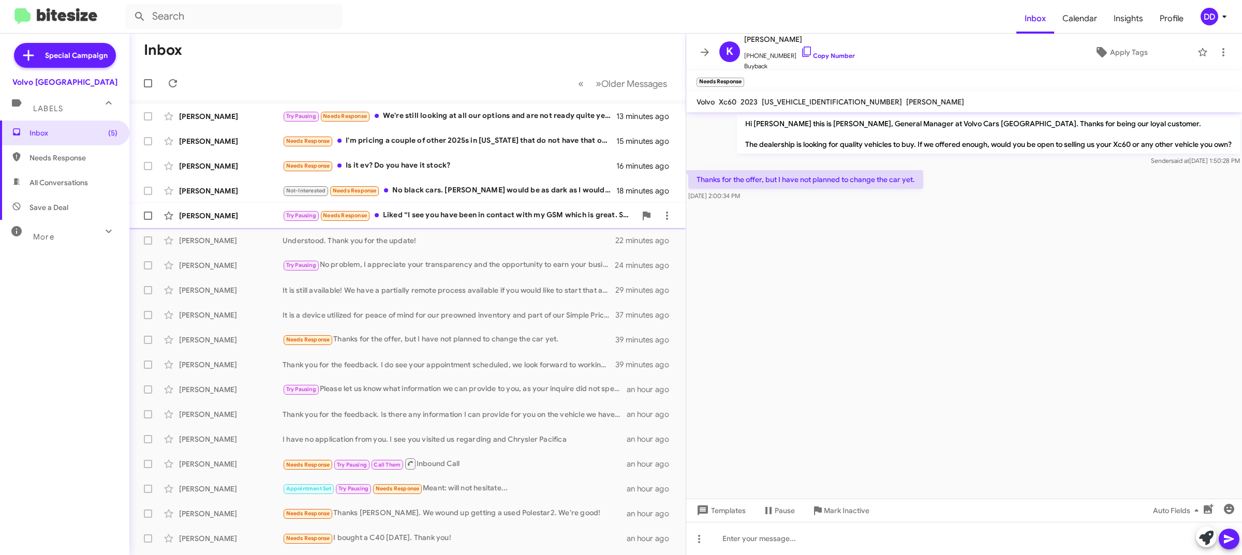
click at [451, 212] on div "Try Pausing Needs Response Liked “I see you have been in contact with my GSM wh…" at bounding box center [458, 216] width 353 height 12
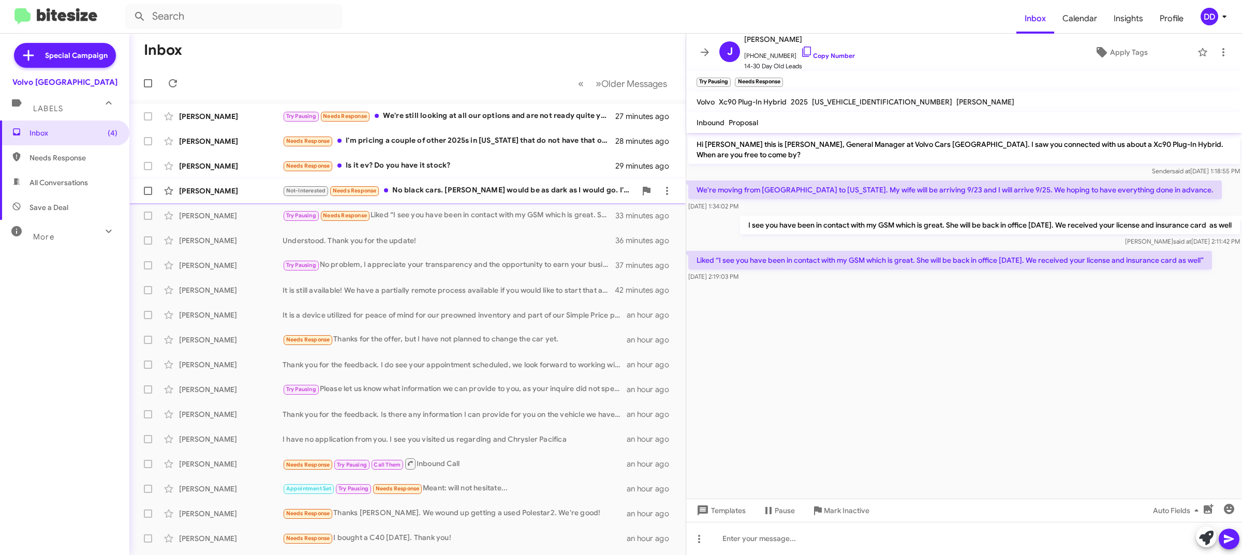
click at [480, 190] on div "Not-Interested Needs Response No black cars. Grey would be as dark as I would g…" at bounding box center [458, 191] width 353 height 12
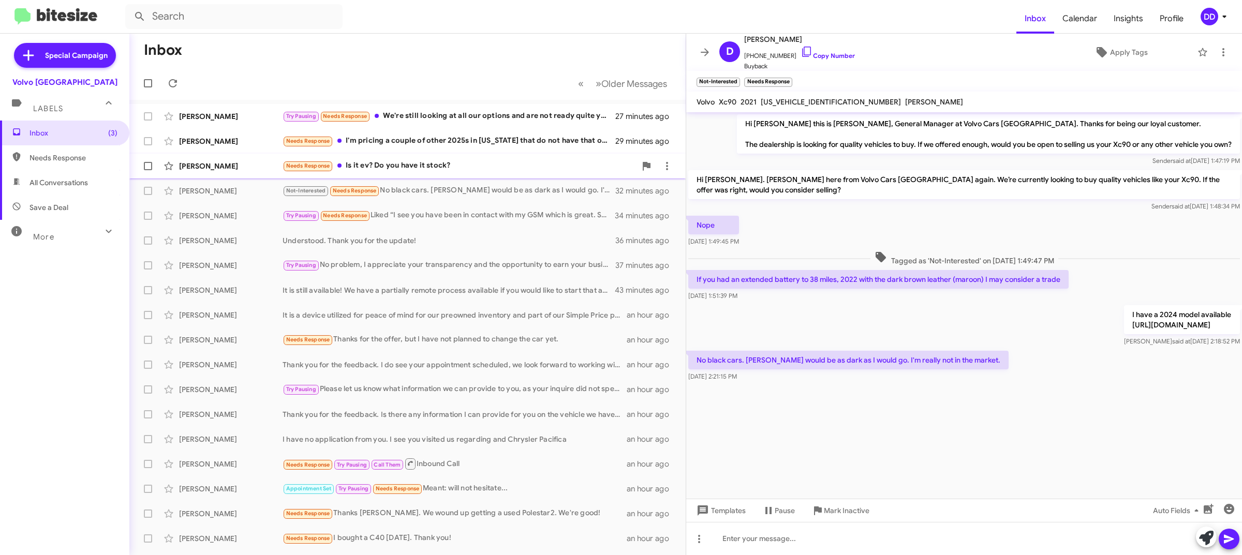
click at [490, 163] on div "Needs Response Is it ev? Do you have it stock?" at bounding box center [458, 166] width 353 height 12
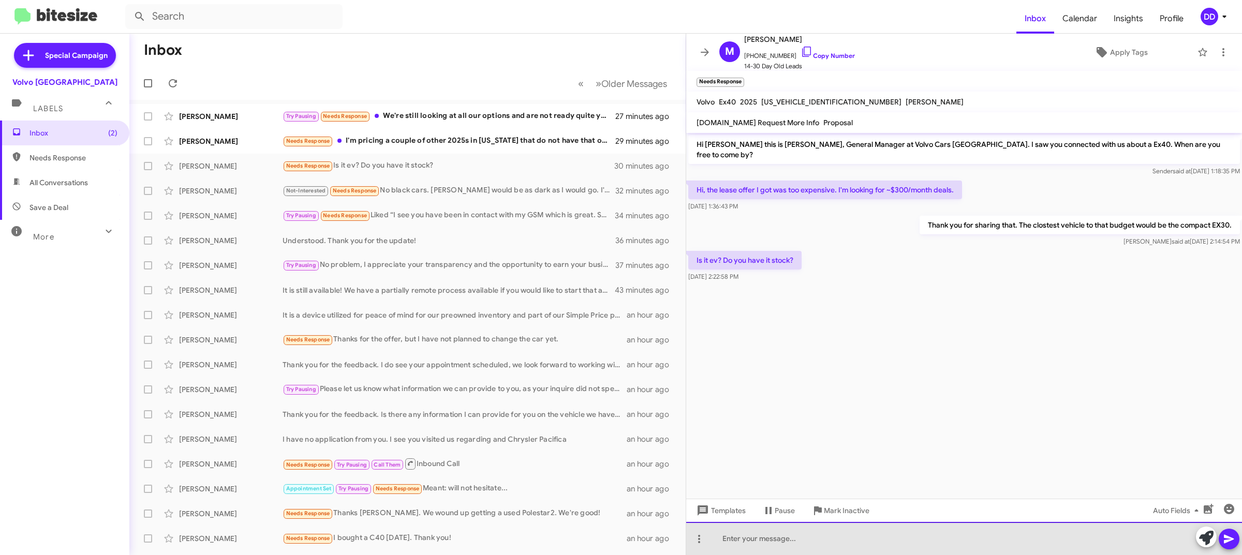
click at [897, 549] on div at bounding box center [964, 538] width 556 height 33
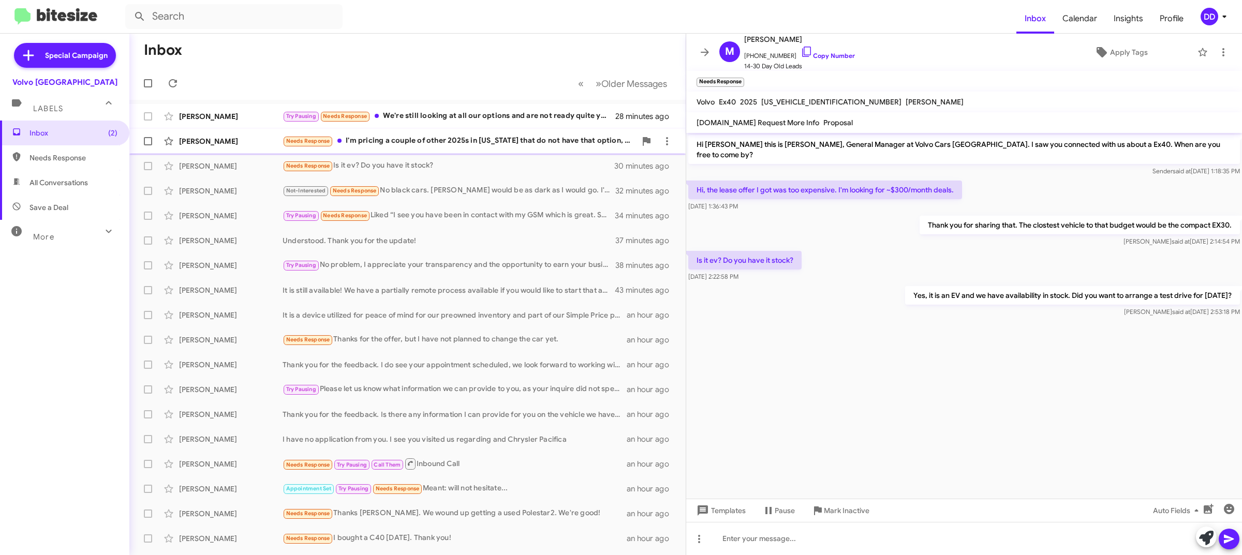
click at [446, 143] on div "Needs Response I'm pricing a couple of other 2025s in Colorado that do not have…" at bounding box center [458, 141] width 353 height 12
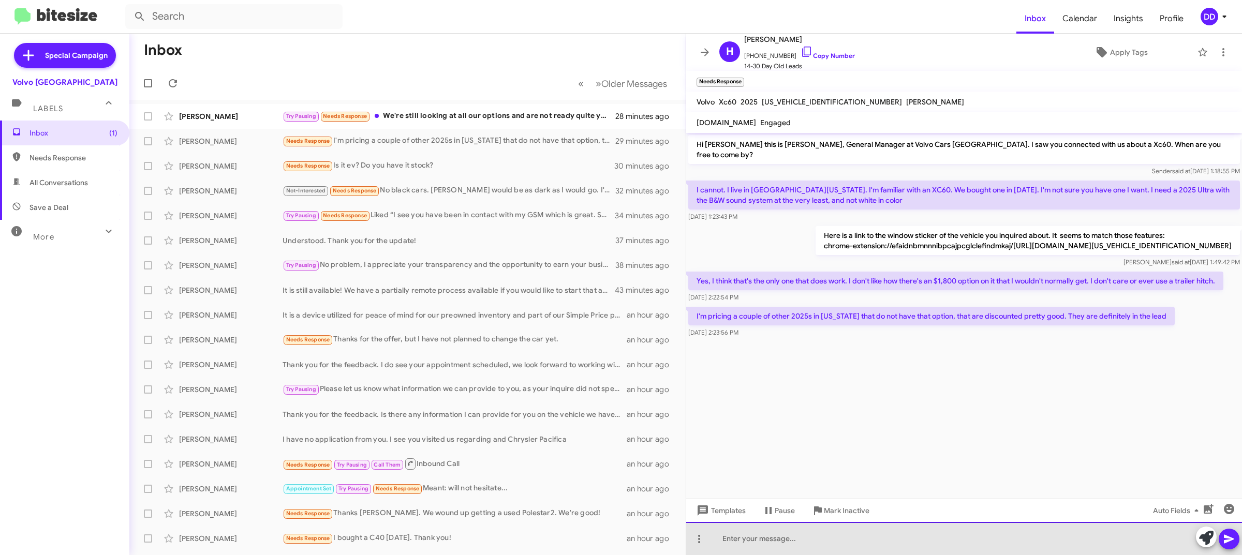
click at [921, 545] on div at bounding box center [964, 538] width 556 height 33
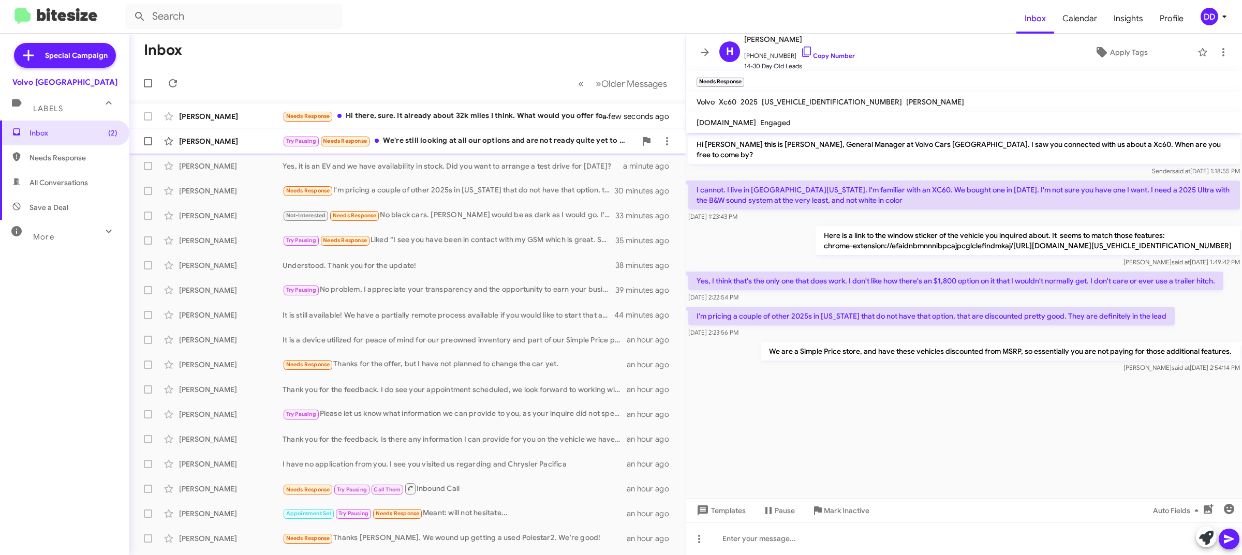
click at [456, 141] on div "Try Pausing Needs Response We're still looking at all our options and are not r…" at bounding box center [458, 141] width 353 height 12
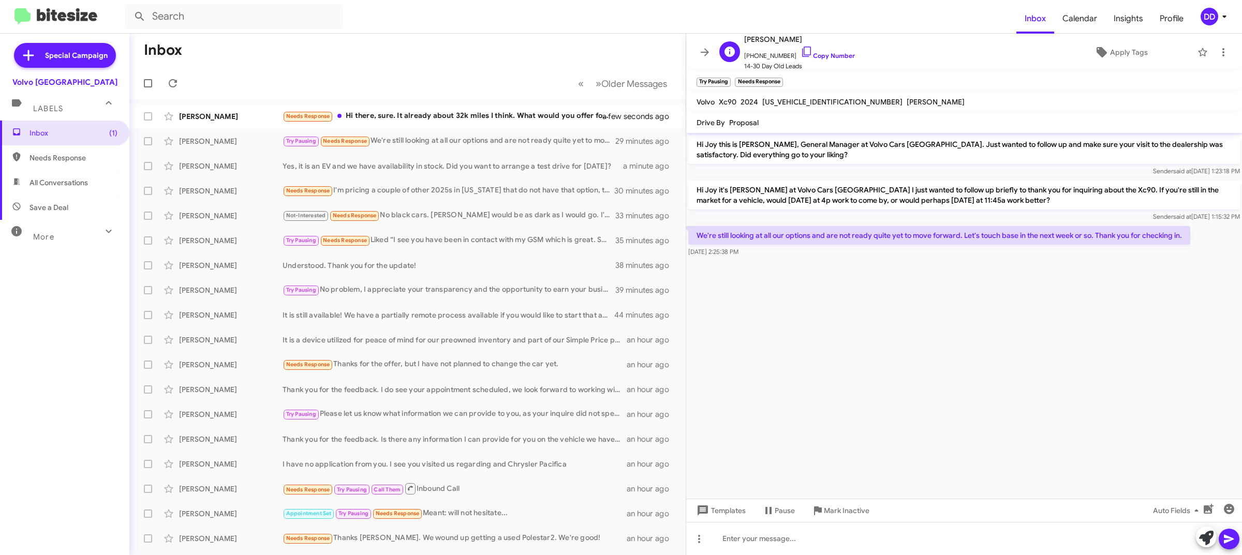
click at [832, 49] on span "+14085042025 Copy Number" at bounding box center [799, 54] width 111 height 16
click at [831, 55] on link "Copy Number" at bounding box center [827, 56] width 54 height 8
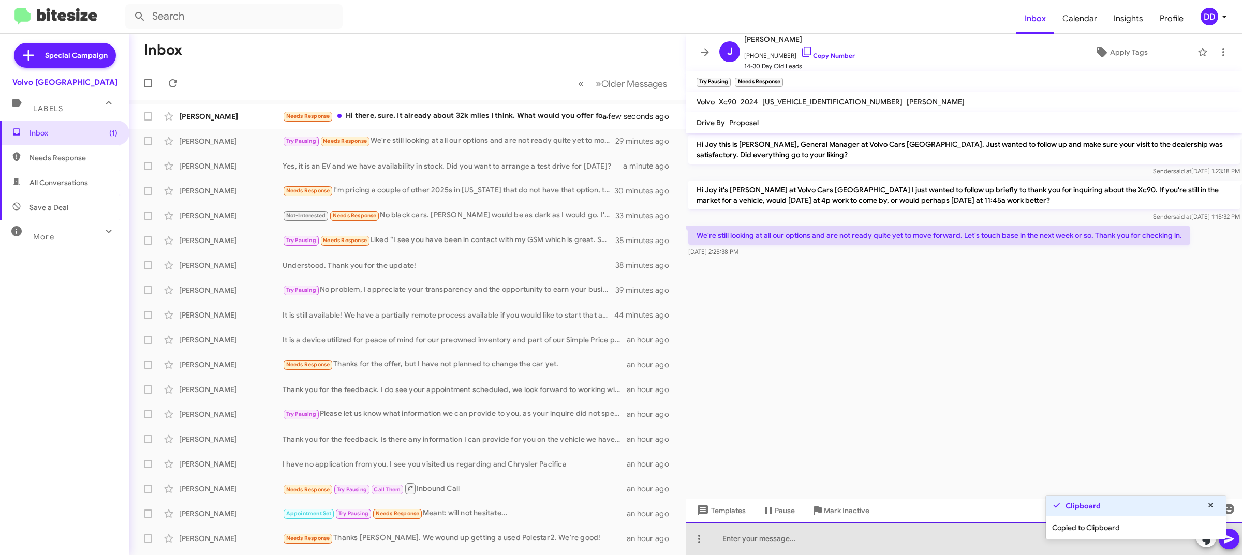
click at [756, 542] on div at bounding box center [964, 538] width 556 height 33
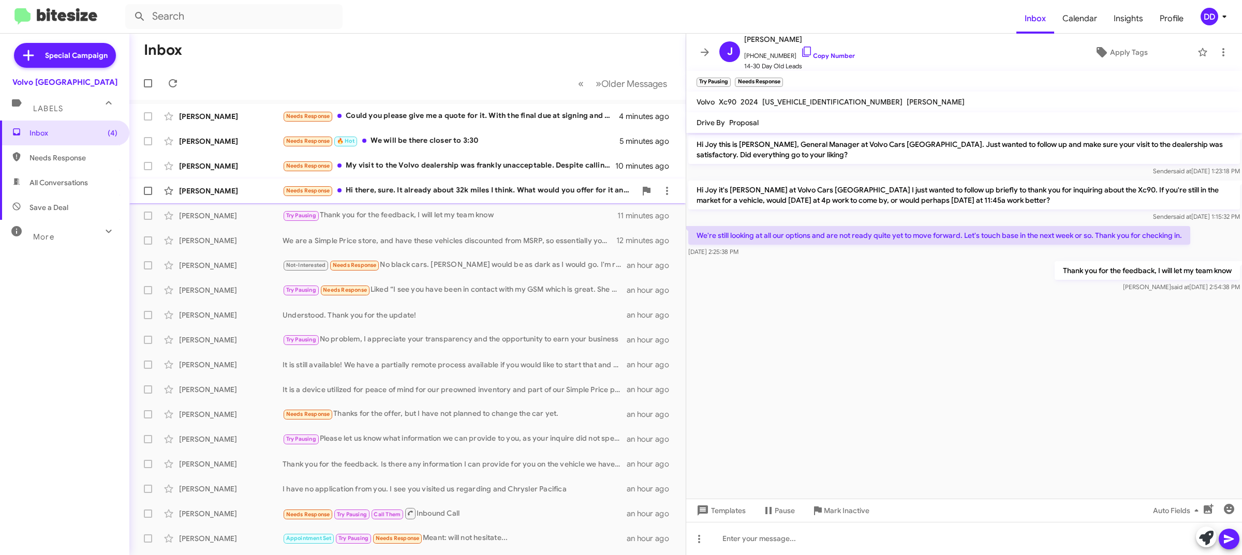
click at [479, 191] on div "Needs Response Hi there, sure. It already about 32k miles I think. What would y…" at bounding box center [458, 191] width 353 height 12
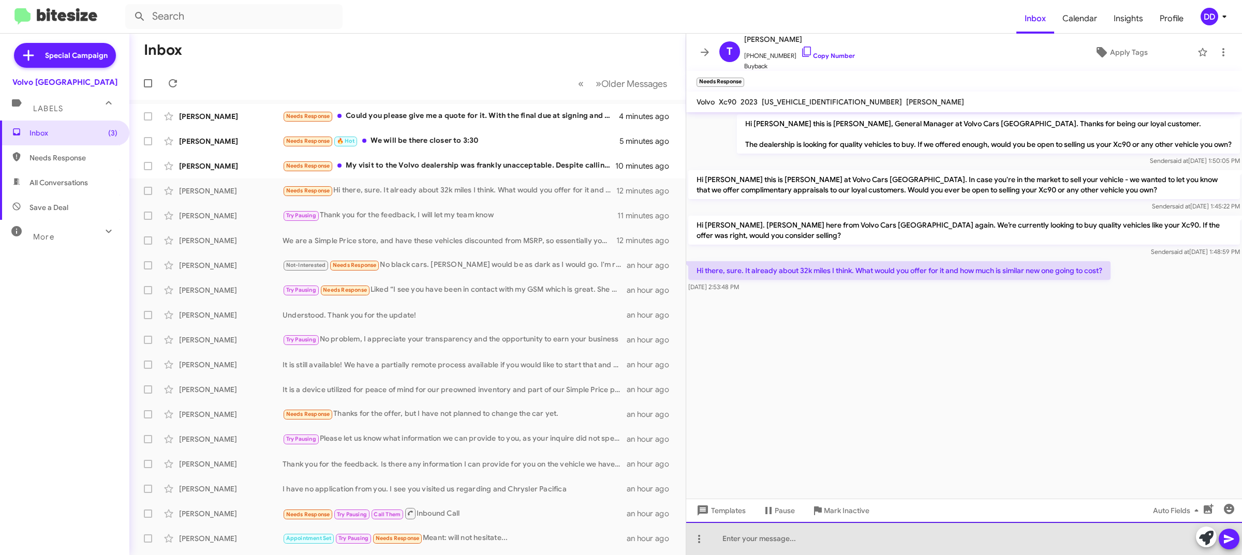
click at [901, 531] on div at bounding box center [964, 538] width 556 height 33
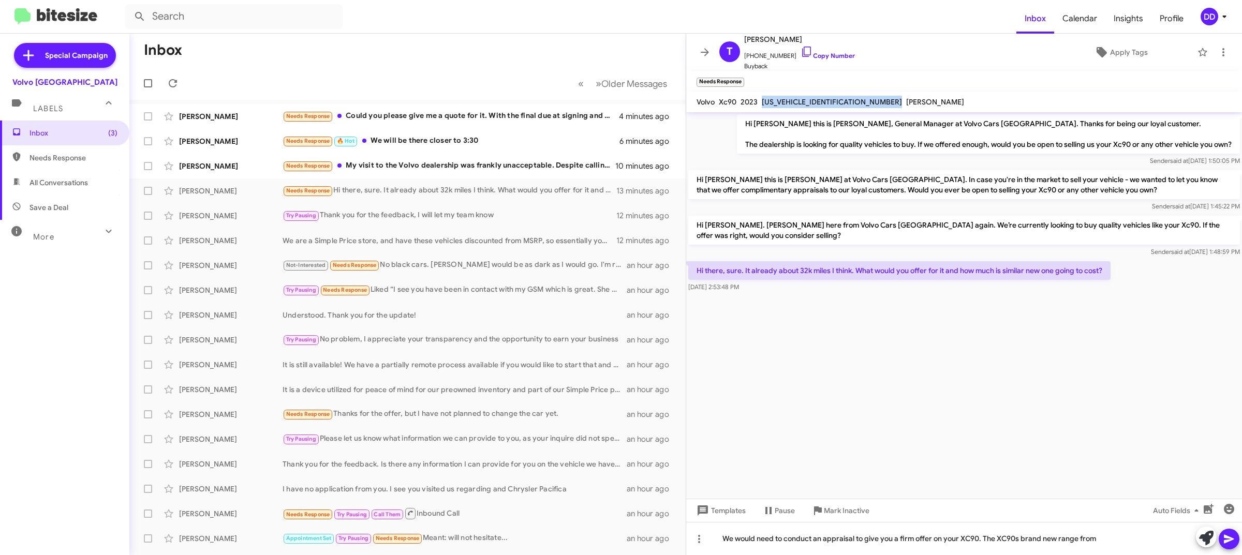
drag, startPoint x: 837, startPoint y: 102, endPoint x: 759, endPoint y: 107, distance: 77.7
click at [759, 107] on div "Volvo Xc90 2023 YV4062PN2P1994549 George Milanes" at bounding box center [830, 102] width 272 height 12
copy span "YV4062PN2P1994549"
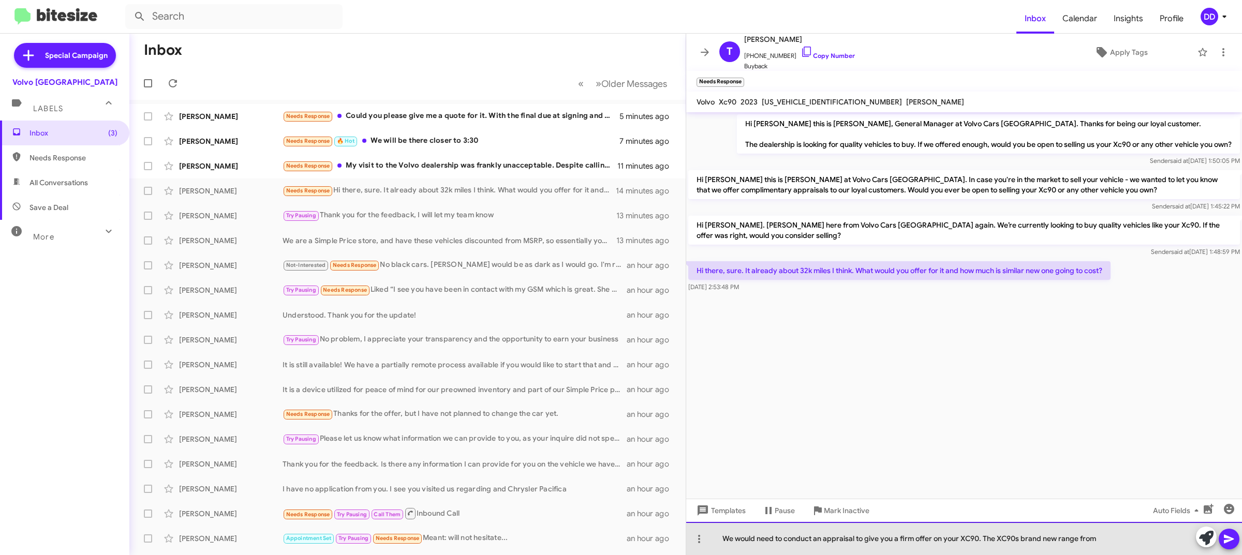
click at [1105, 547] on div "We would need to conduct an appraisal to give you a firm offer on your XC90. Th…" at bounding box center [964, 538] width 556 height 33
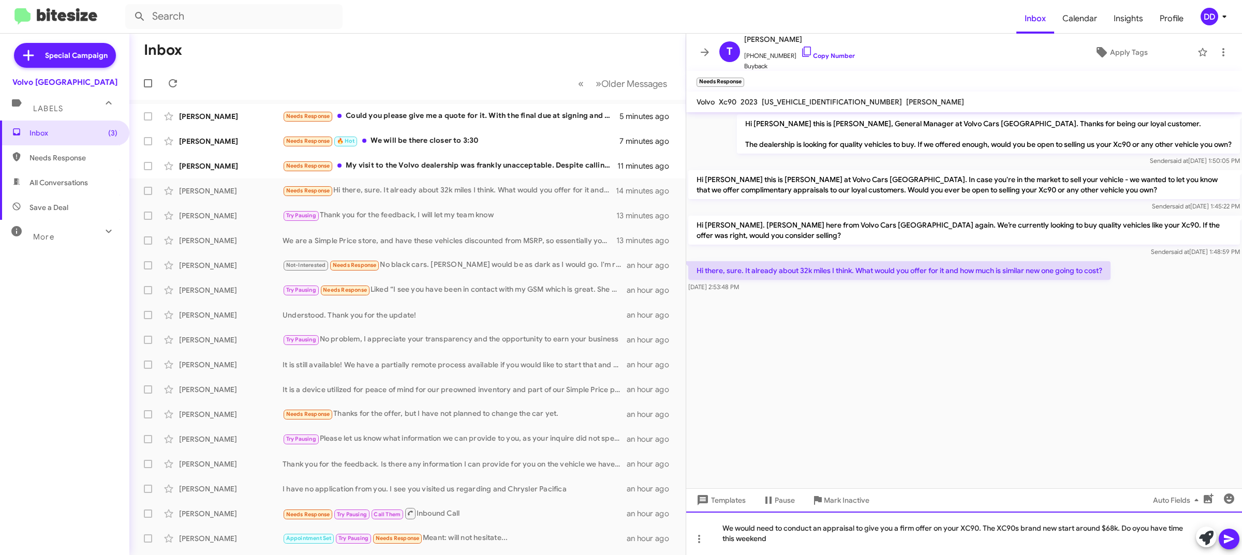
click at [1137, 533] on div "We would need to conduct an appraisal to give you a firm offer on your XC90. Th…" at bounding box center [964, 533] width 556 height 43
